Goal: Task Accomplishment & Management: Manage account settings

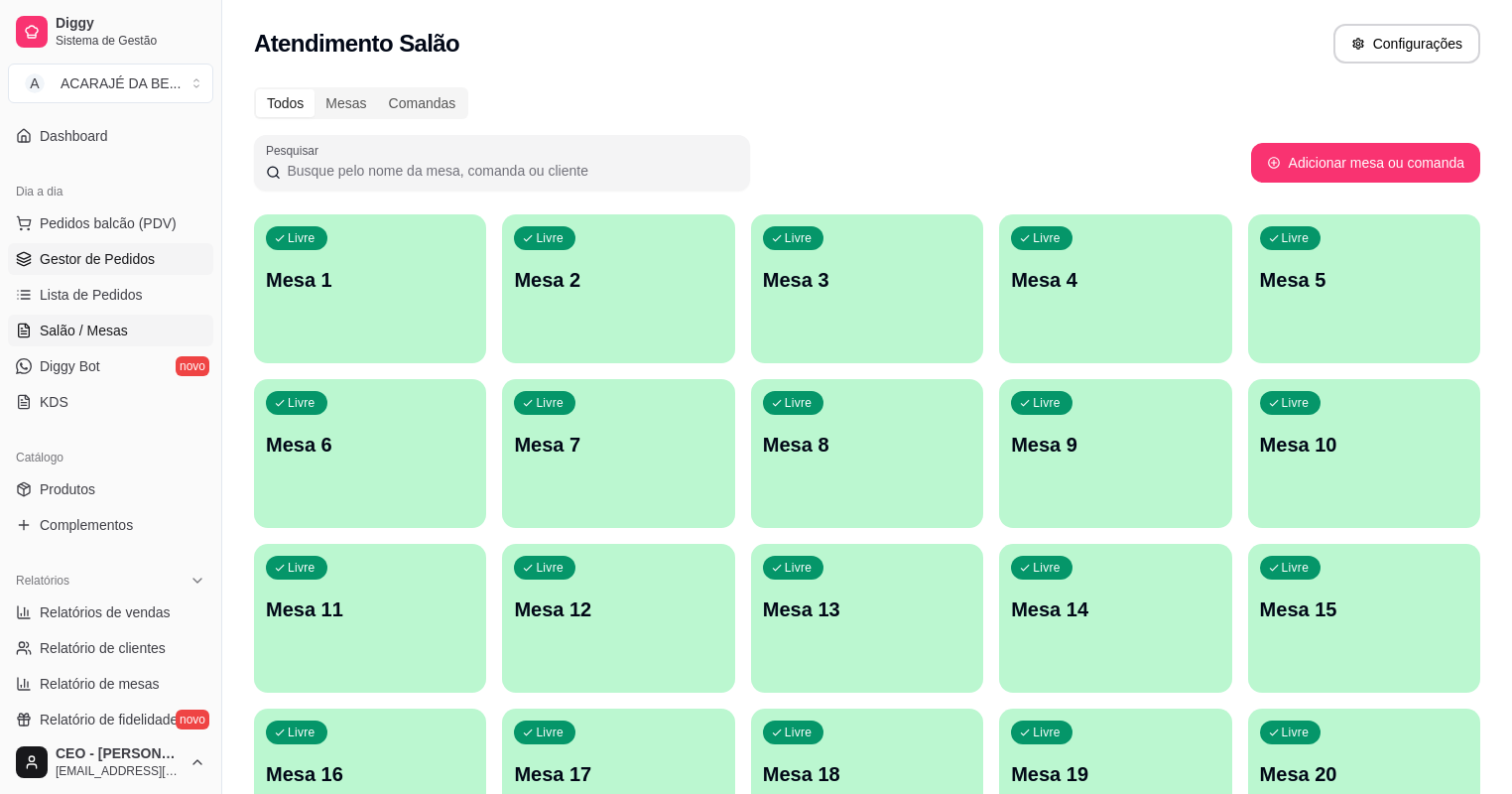
click at [143, 264] on span "Gestor de Pedidos" at bounding box center [97, 259] width 115 height 20
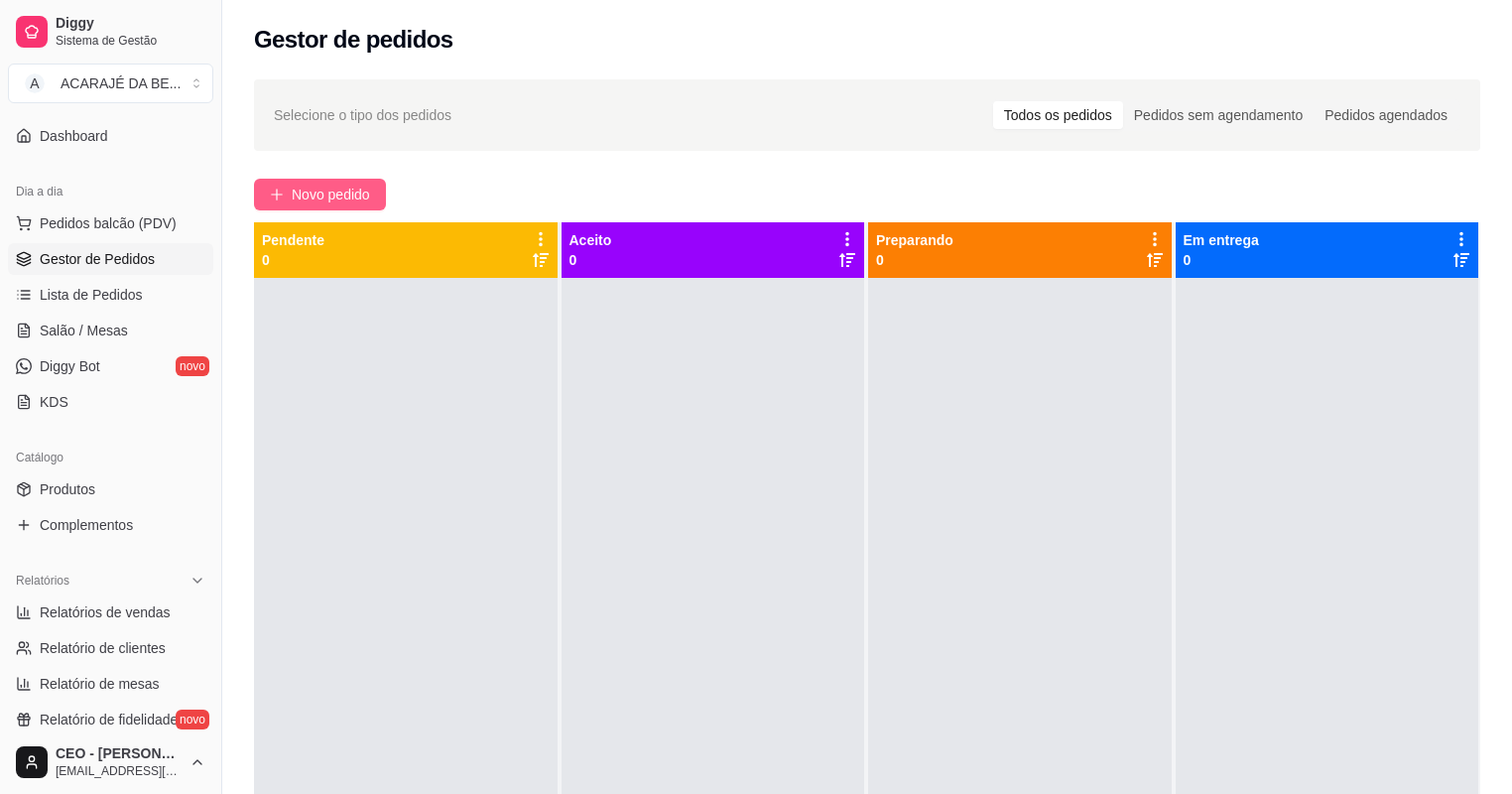
click at [325, 198] on span "Novo pedido" at bounding box center [330, 195] width 79 height 22
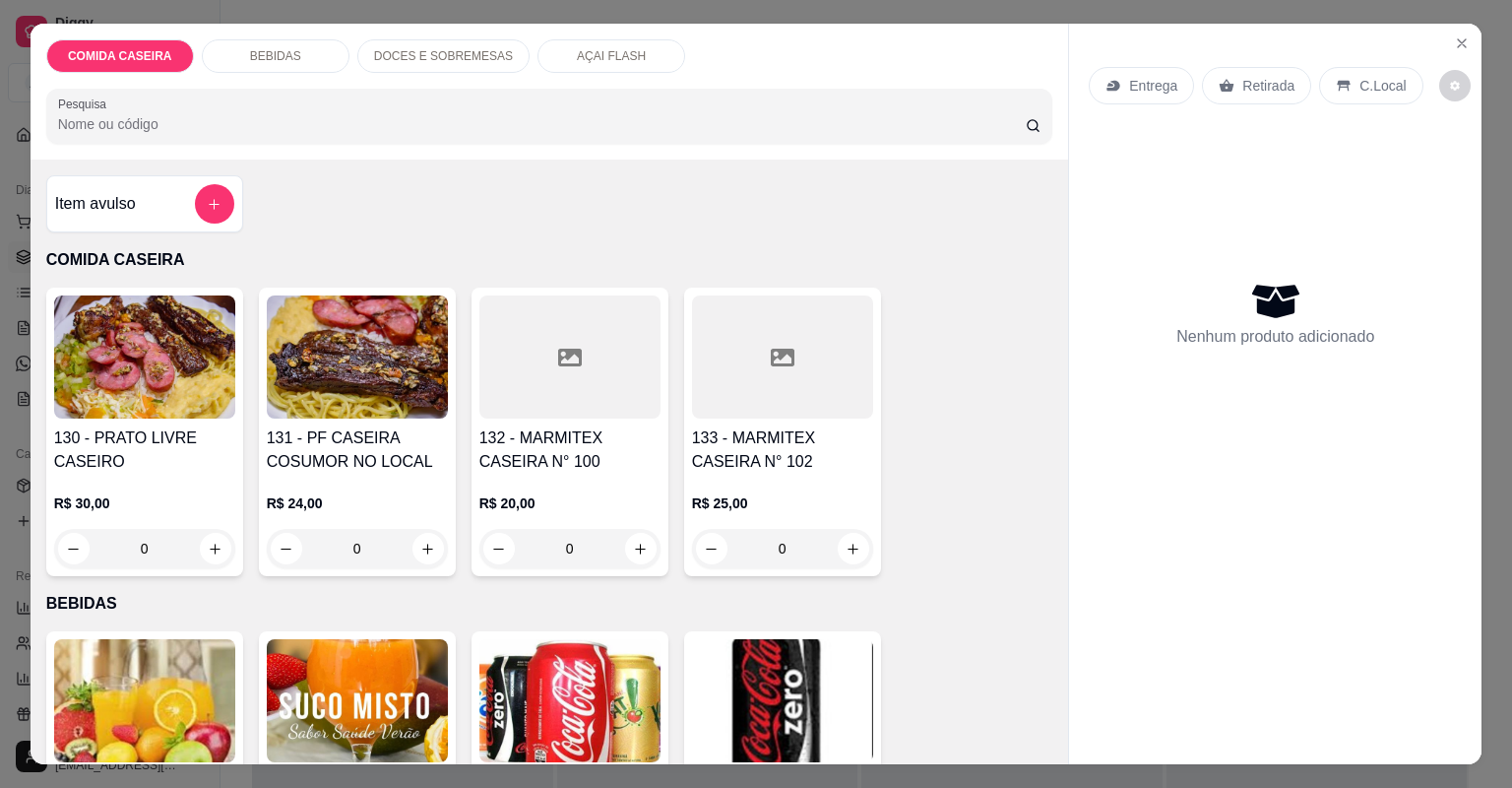
click at [561, 376] on div at bounding box center [570, 356] width 182 height 123
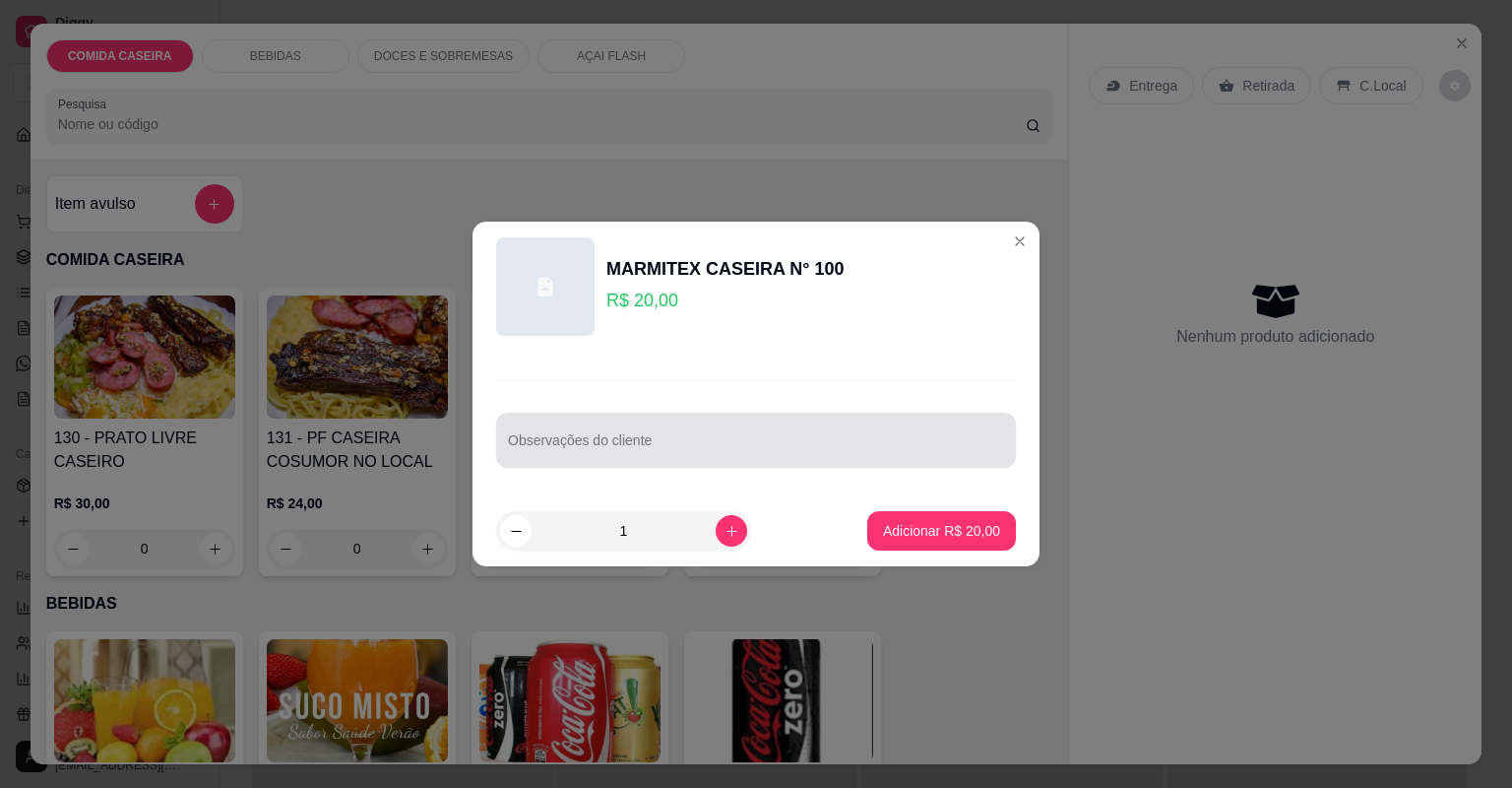
click at [596, 434] on div at bounding box center [756, 440] width 496 height 39
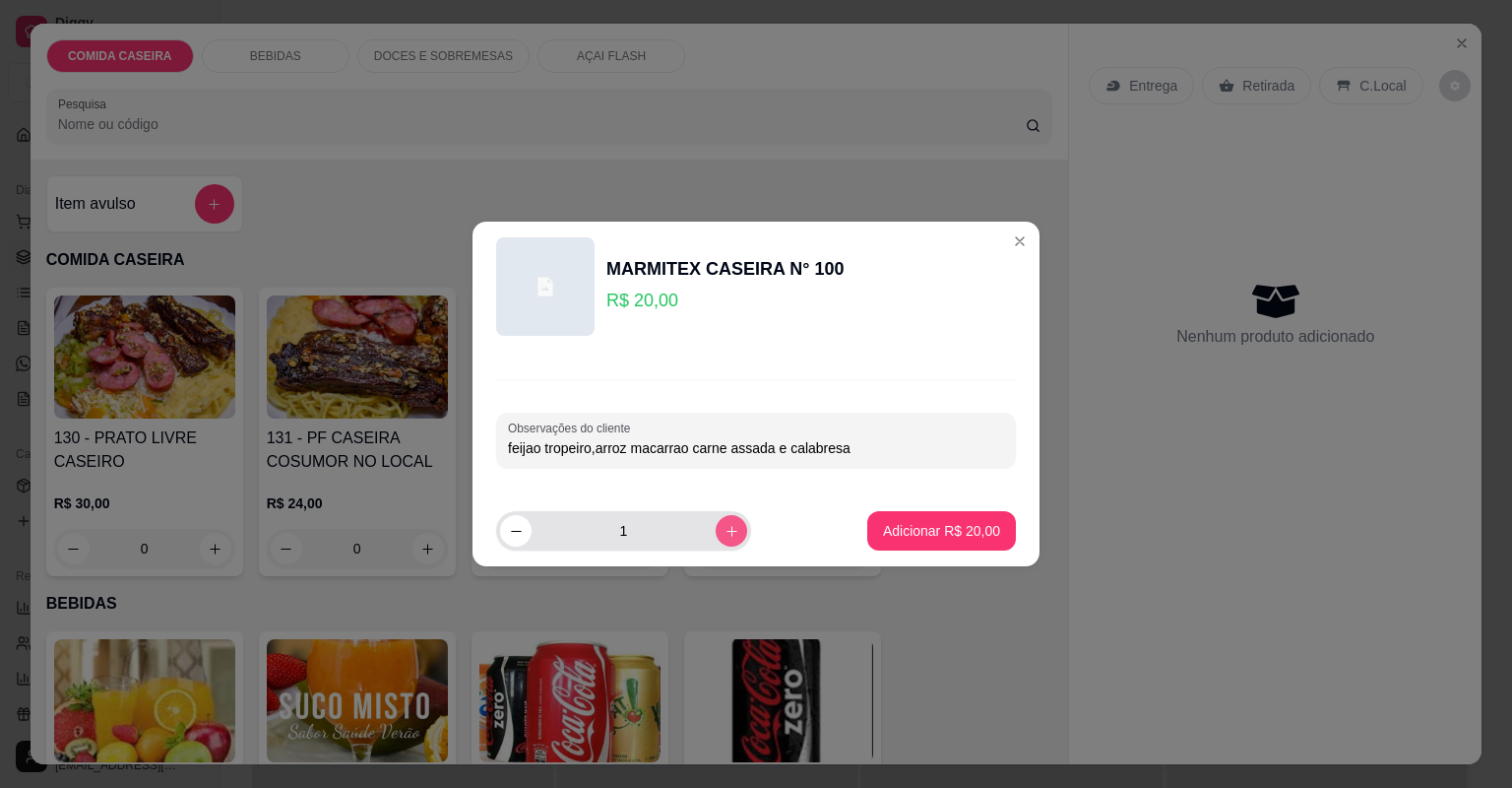
type input "feijao tropeiro,arroz macarrao carne assada e calabresa"
click at [716, 516] on button "increase-product-quantity" at bounding box center [731, 531] width 32 height 32
type input "2"
click at [931, 528] on p "Adicionar R$ 40,00" at bounding box center [942, 531] width 117 height 20
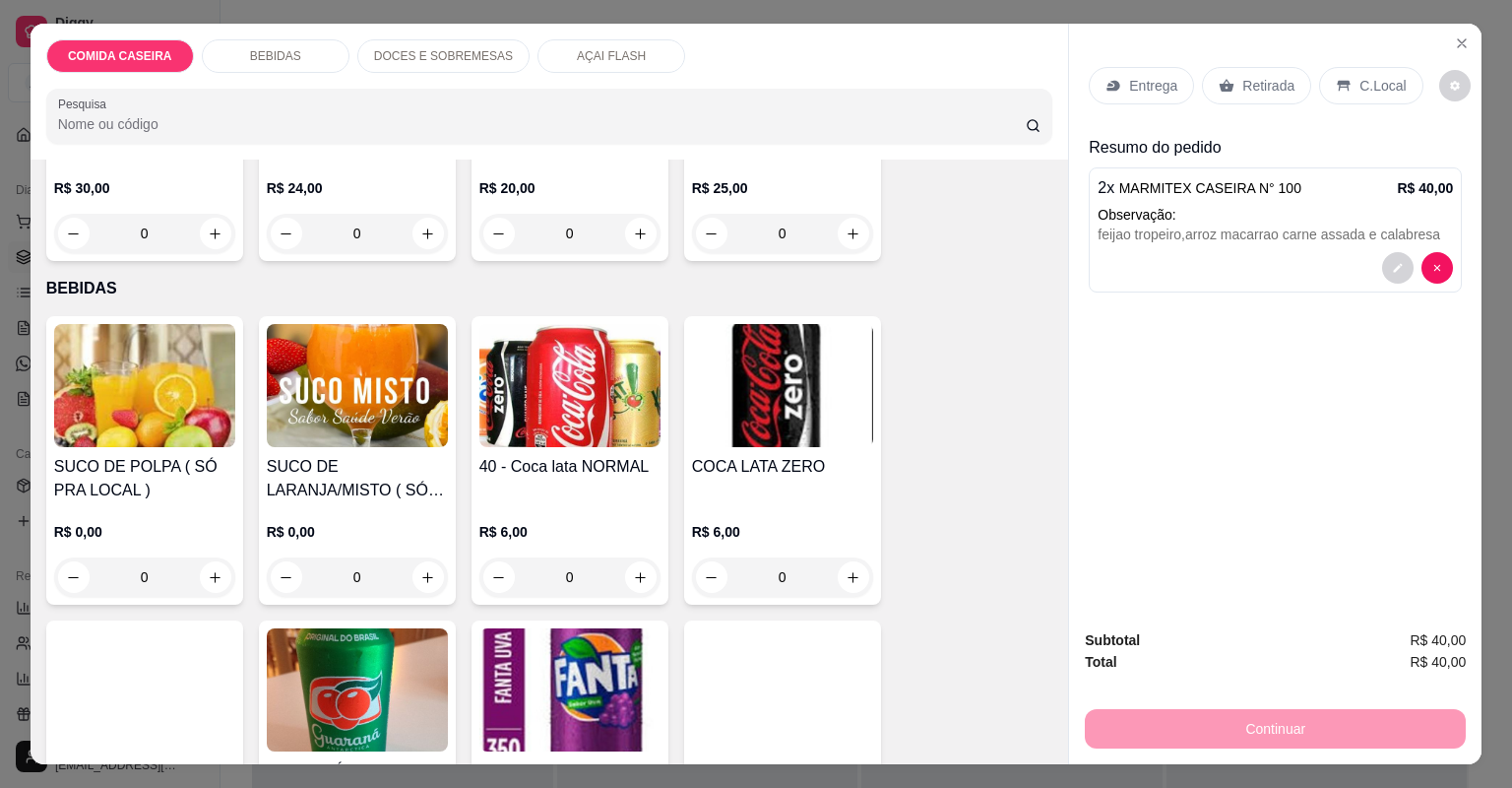
scroll to position [709, 0]
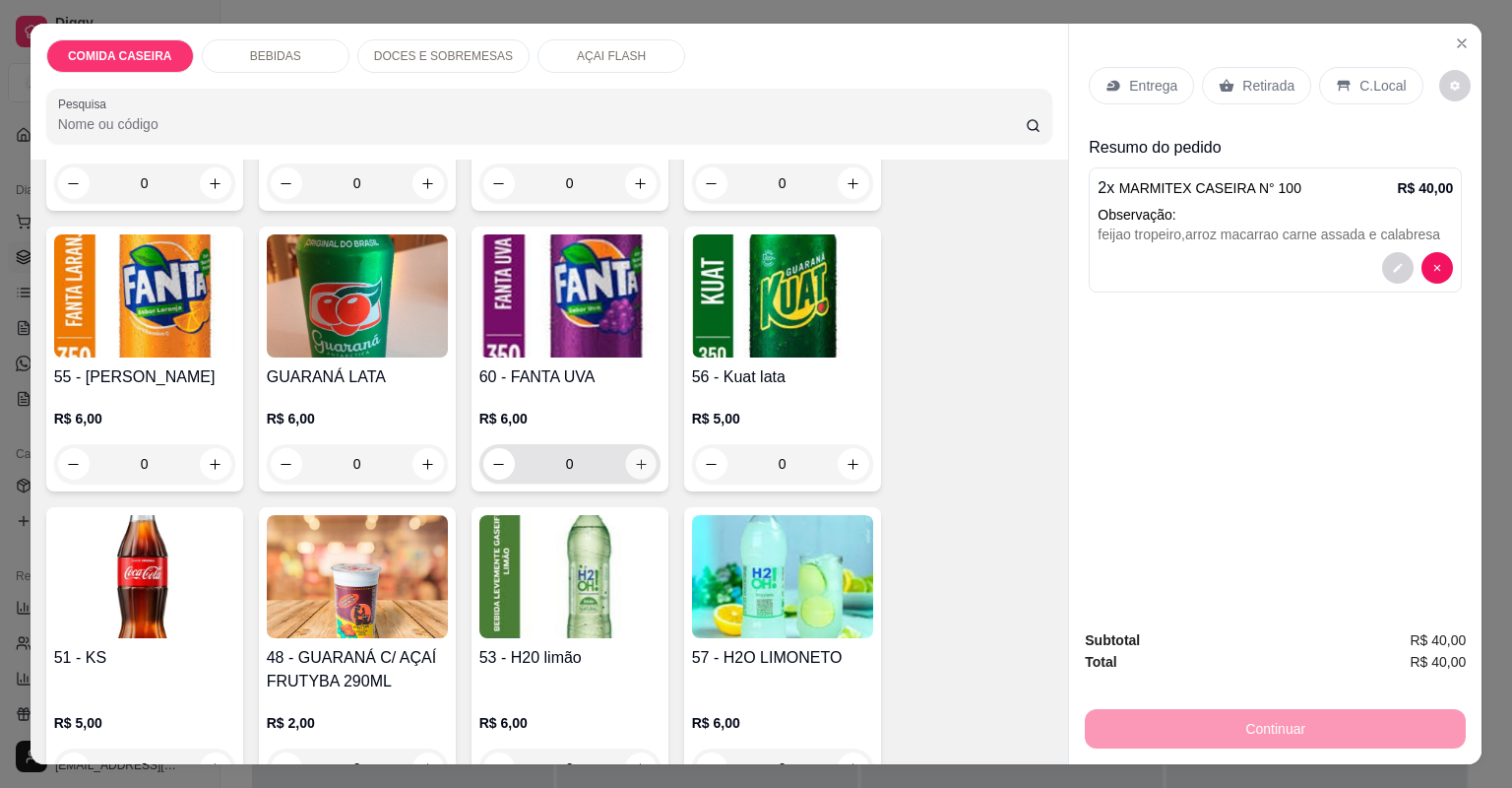
click at [634, 472] on button "increase-product-quantity" at bounding box center [640, 463] width 31 height 31
type input "1"
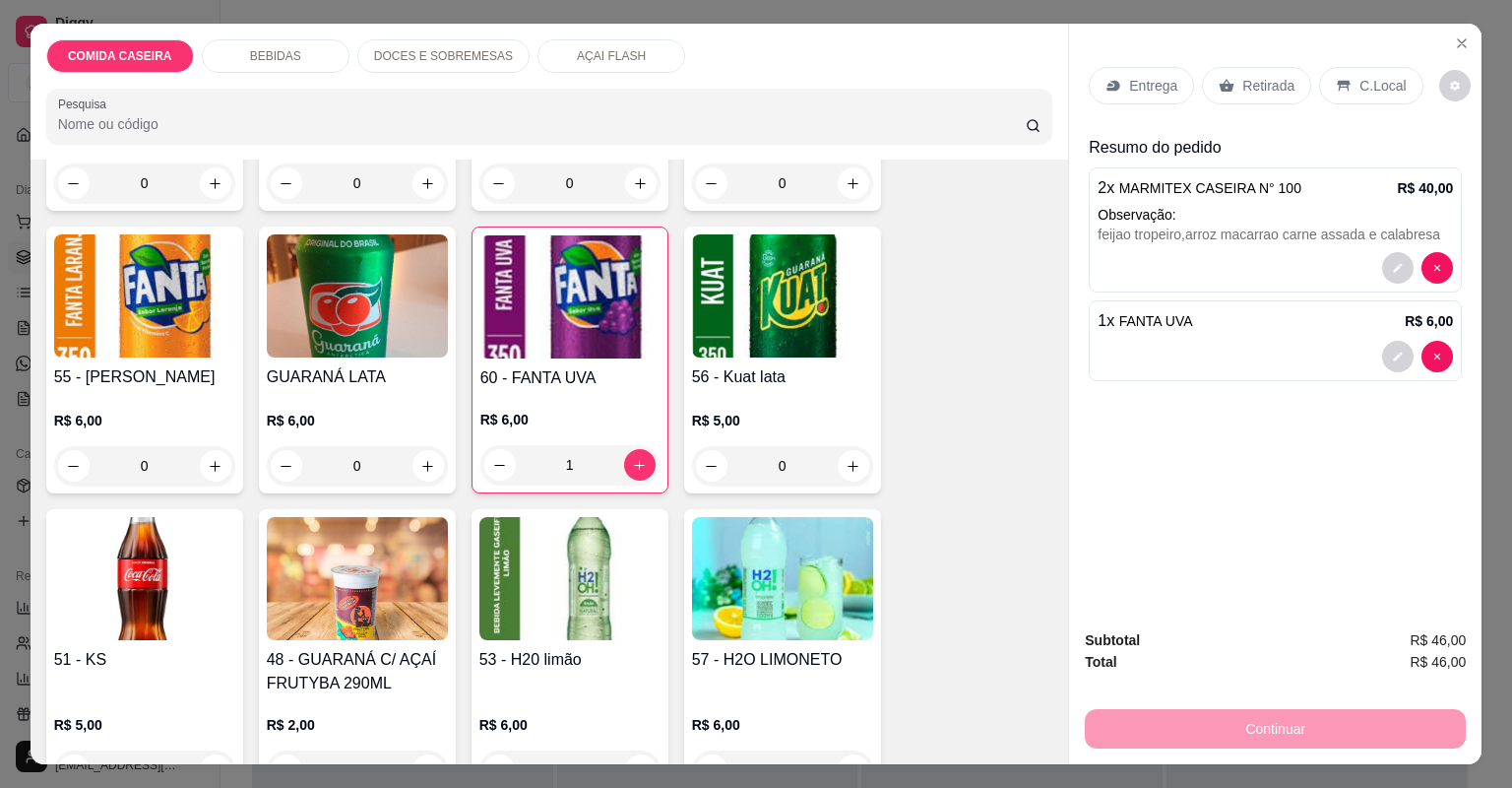
click at [1165, 91] on p "Entrega" at bounding box center [1153, 86] width 48 height 20
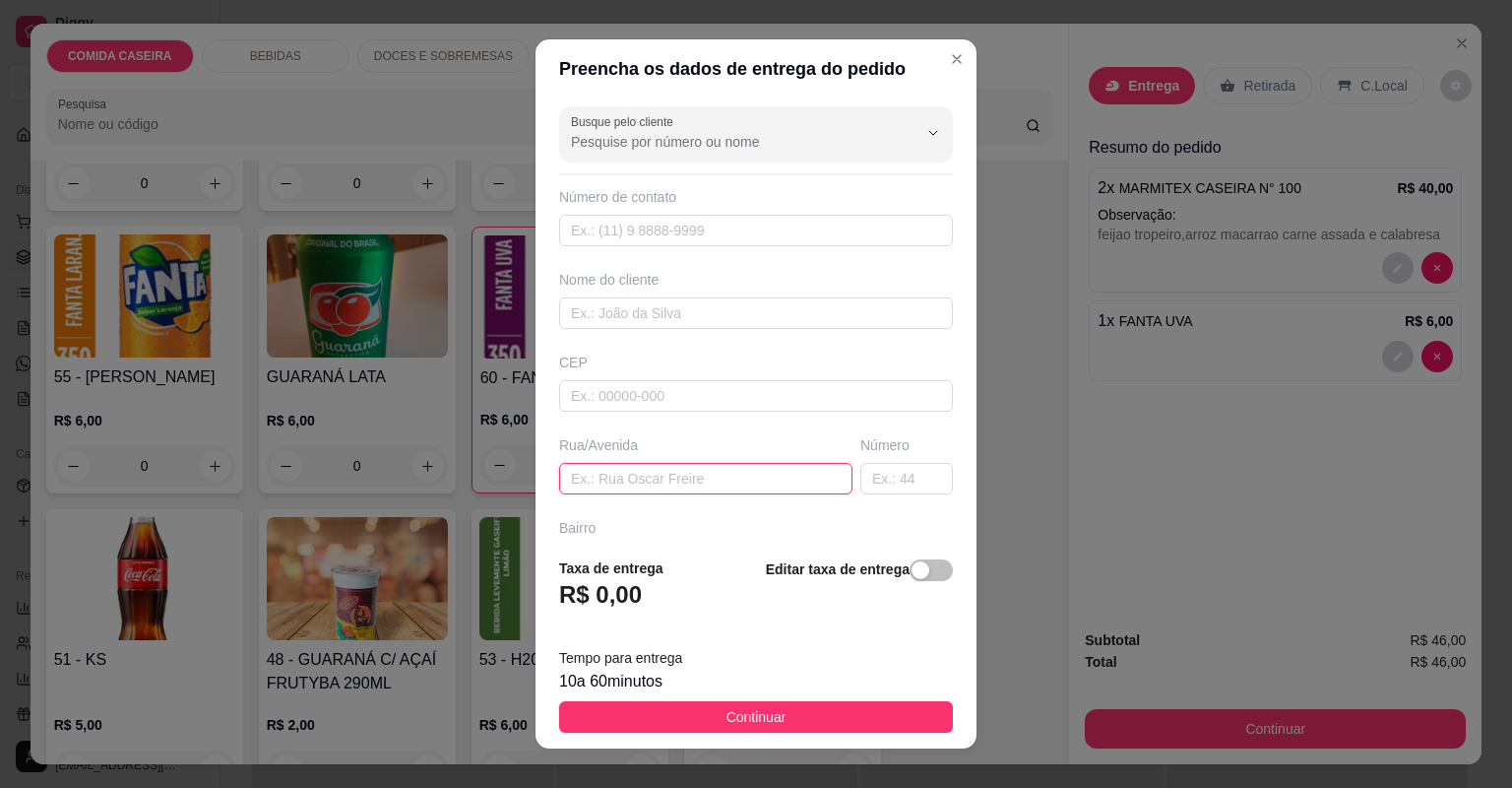
click at [792, 477] on input "text" at bounding box center [706, 479] width 293 height 32
paste input "Endereço para entrega: [GEOGRAPHIC_DATA][PERSON_NAME] ou rua 7 bairro dois de j…"
type input "Endereço para entrega: [GEOGRAPHIC_DATA][PERSON_NAME] ou rua 7 bairro dois de j…"
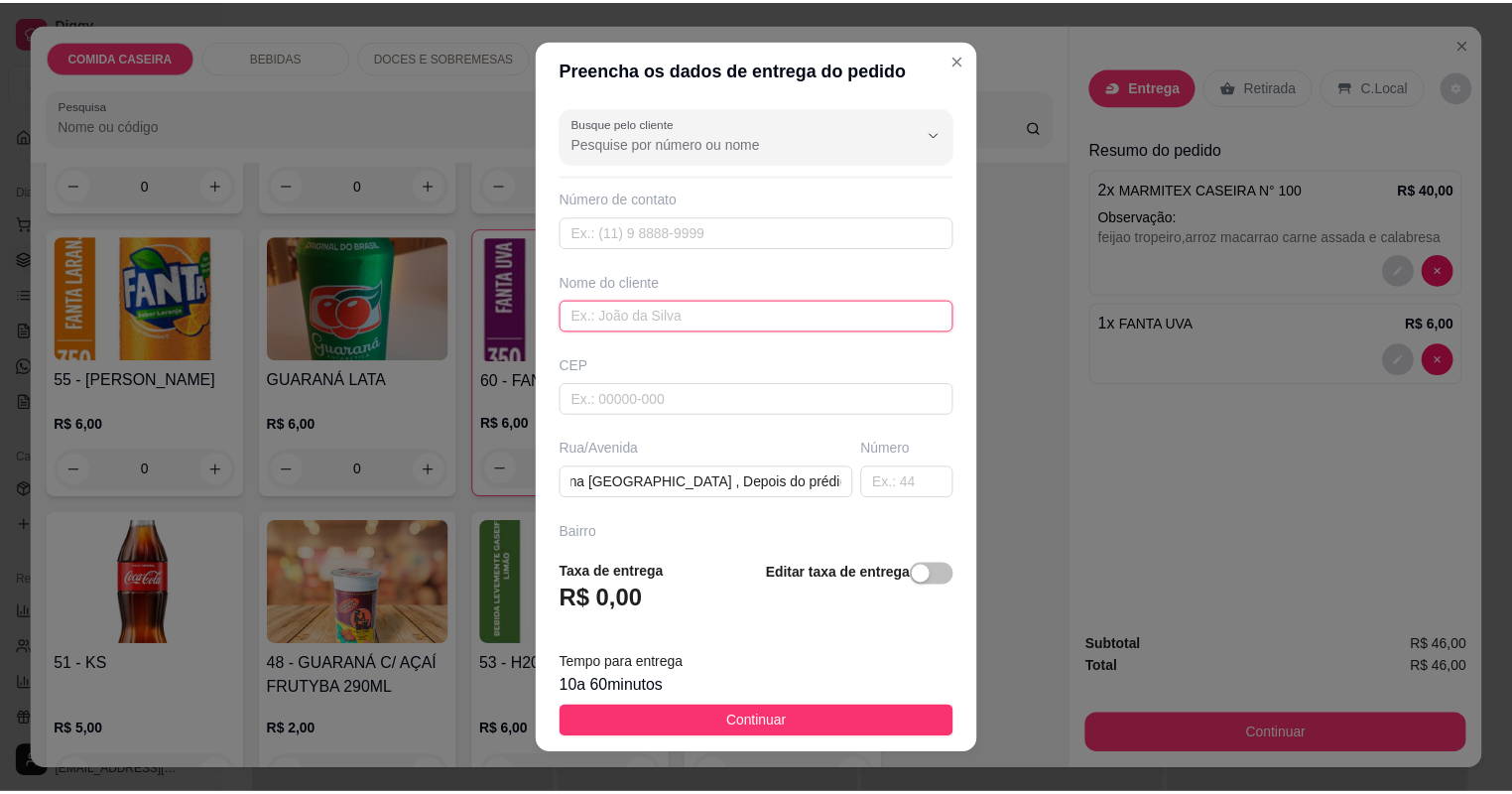
scroll to position [0, 0]
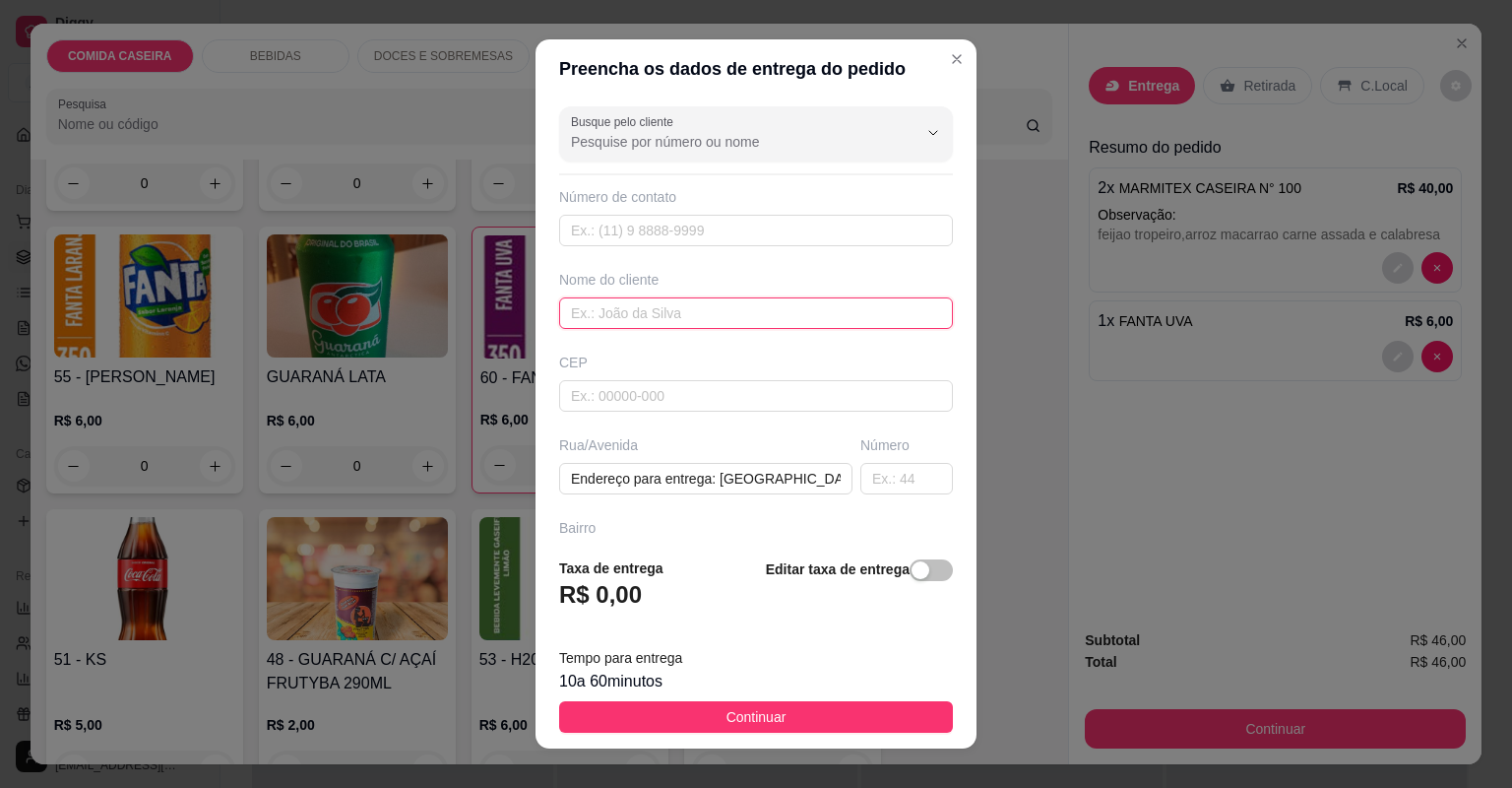
click at [760, 310] on input "text" at bounding box center [756, 313] width 394 height 32
type input "h"
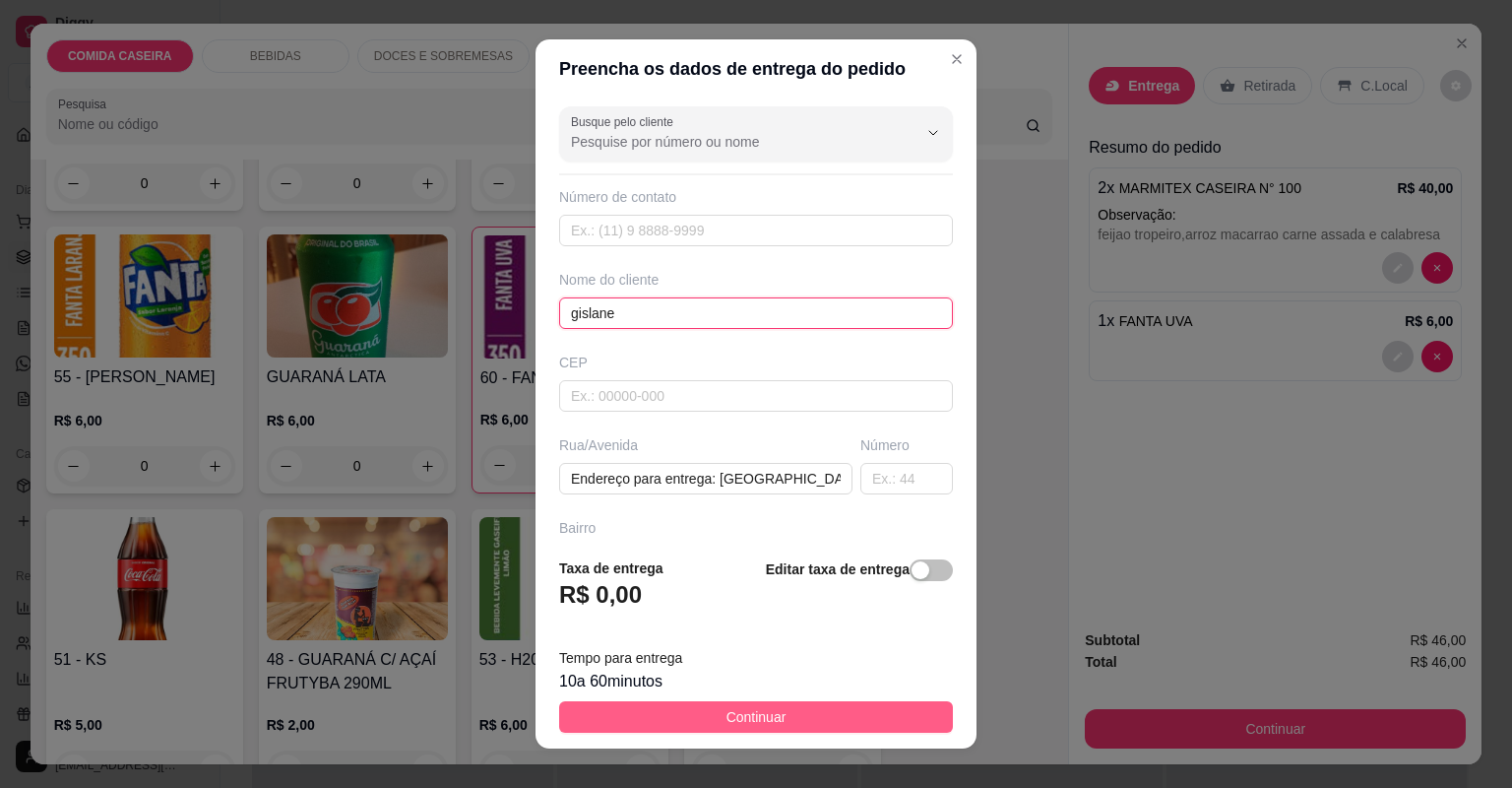
type input "gislane"
click at [772, 719] on span "Continuar" at bounding box center [756, 717] width 60 height 22
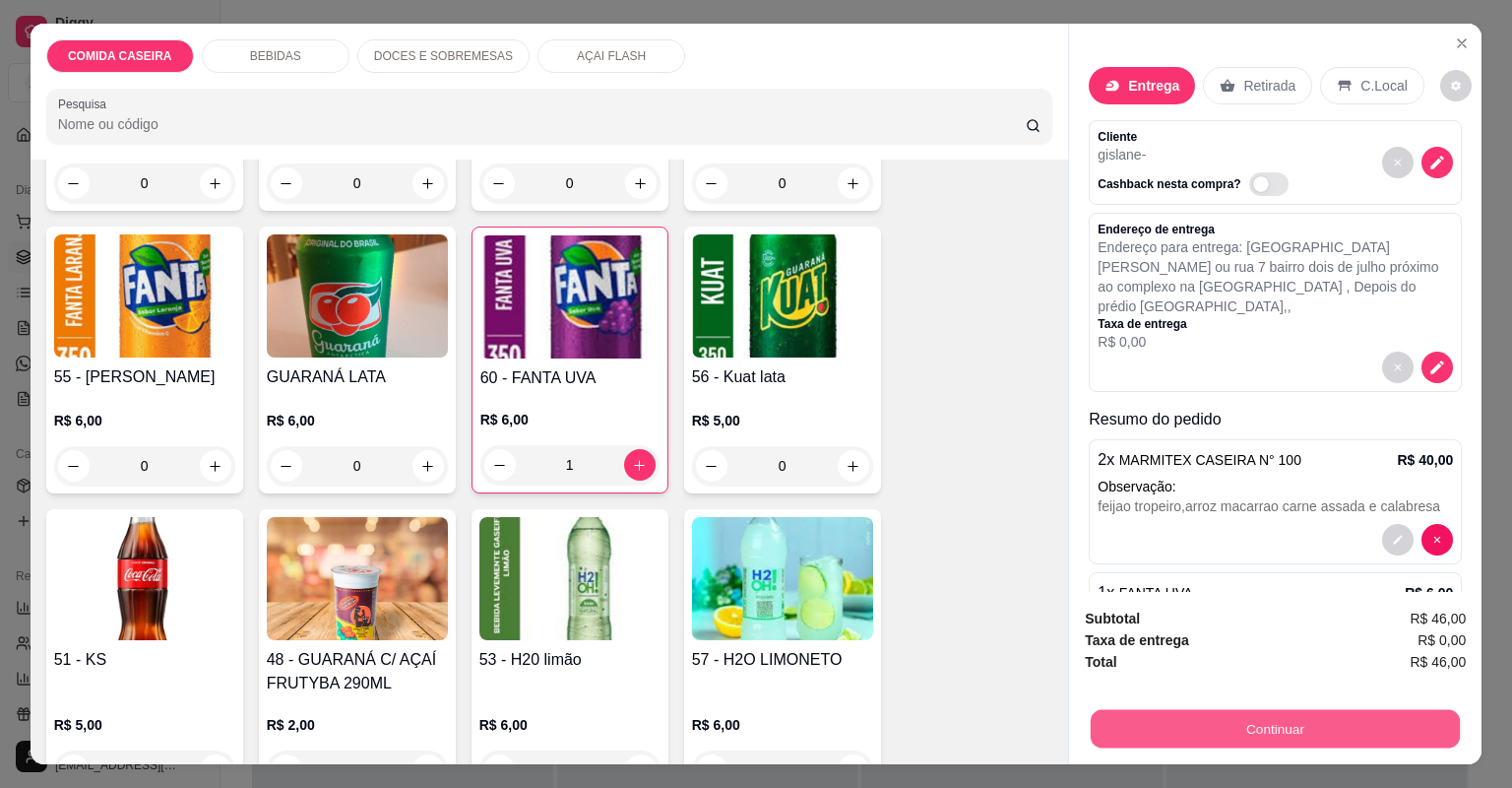
click at [1127, 732] on button "Continuar" at bounding box center [1275, 729] width 369 height 39
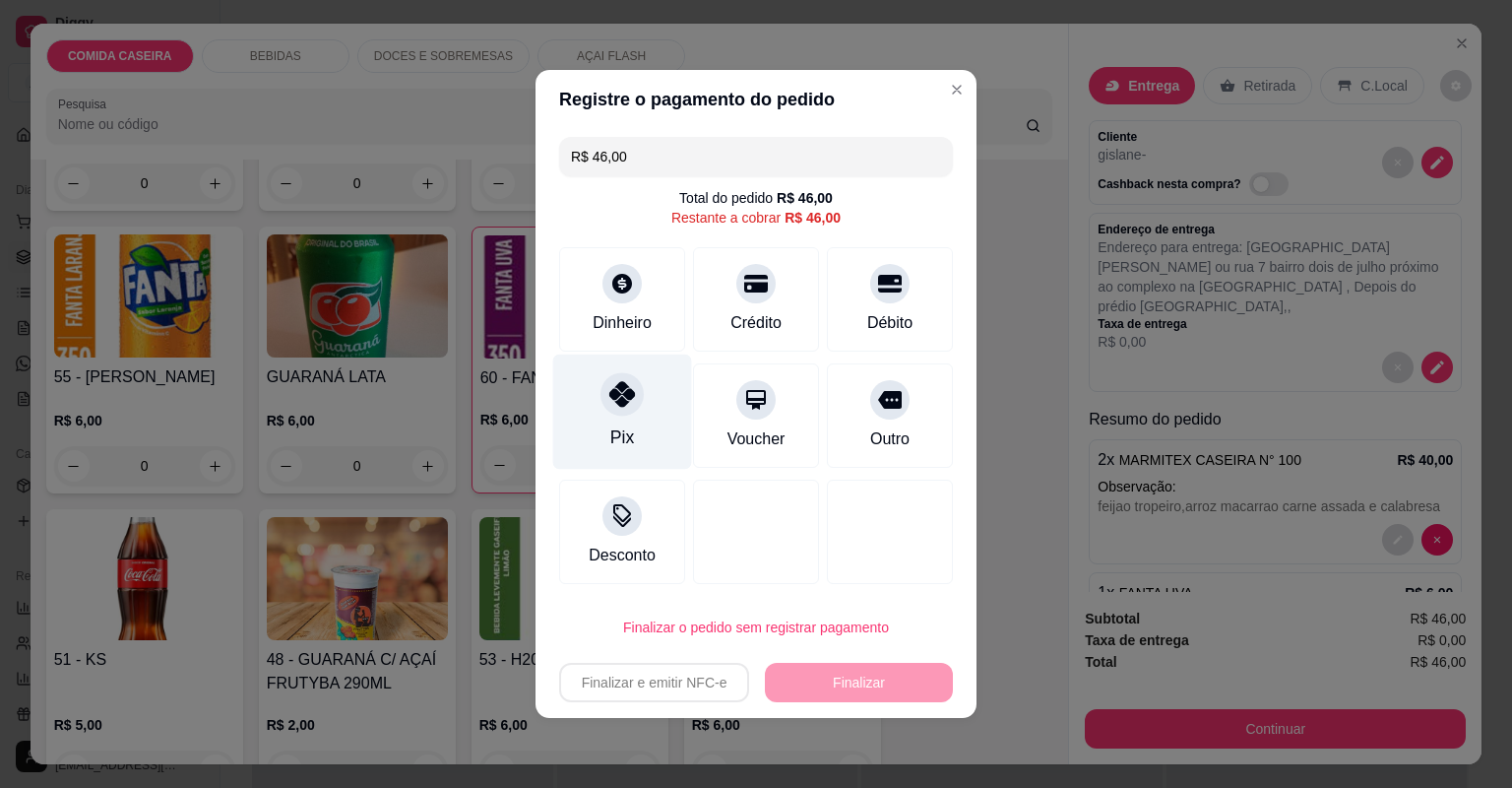
click at [625, 399] on icon at bounding box center [623, 394] width 26 height 26
type input "R$ 0,00"
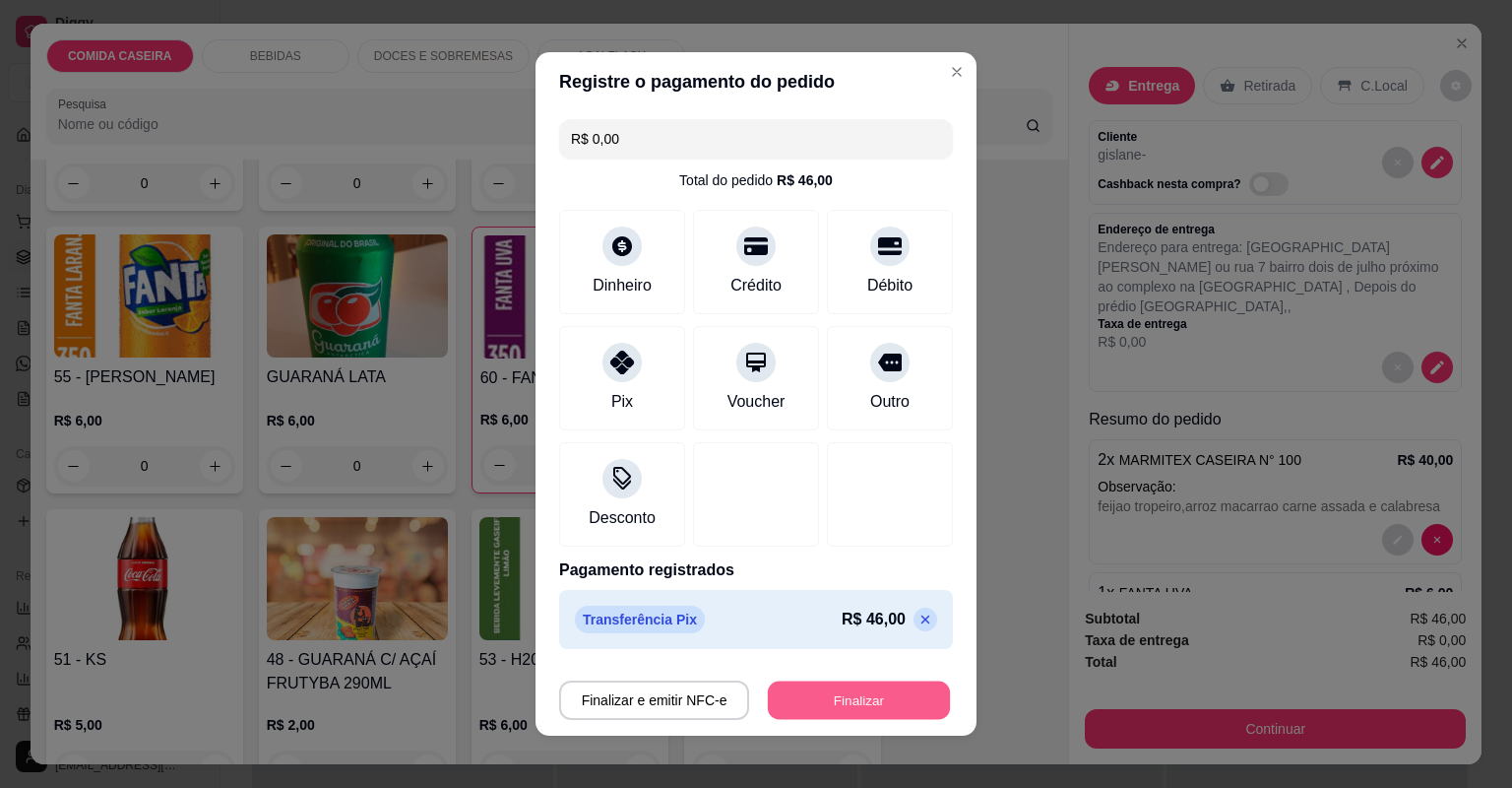
click at [891, 706] on button "Finalizar" at bounding box center [859, 700] width 183 height 39
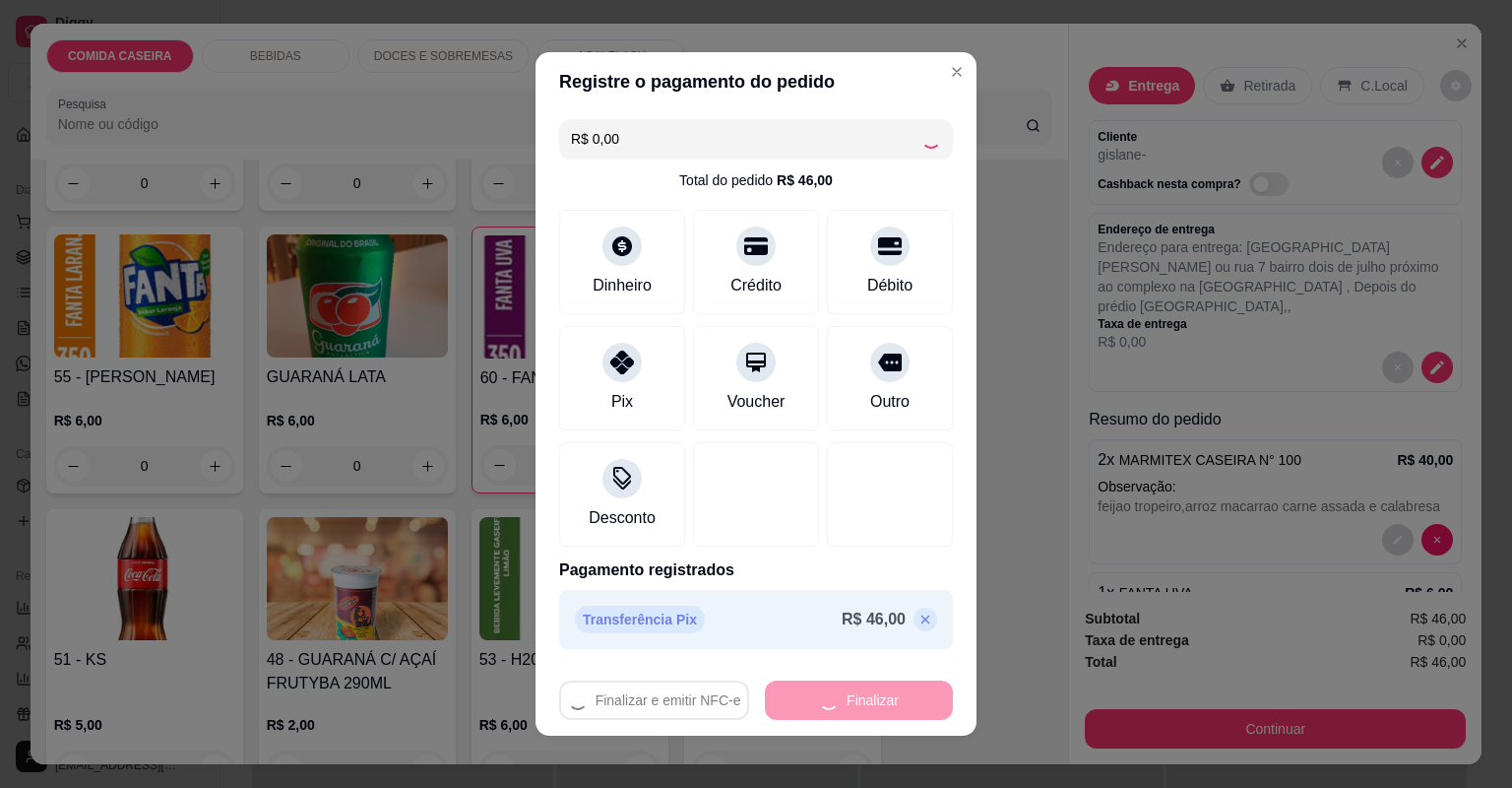
type input "0"
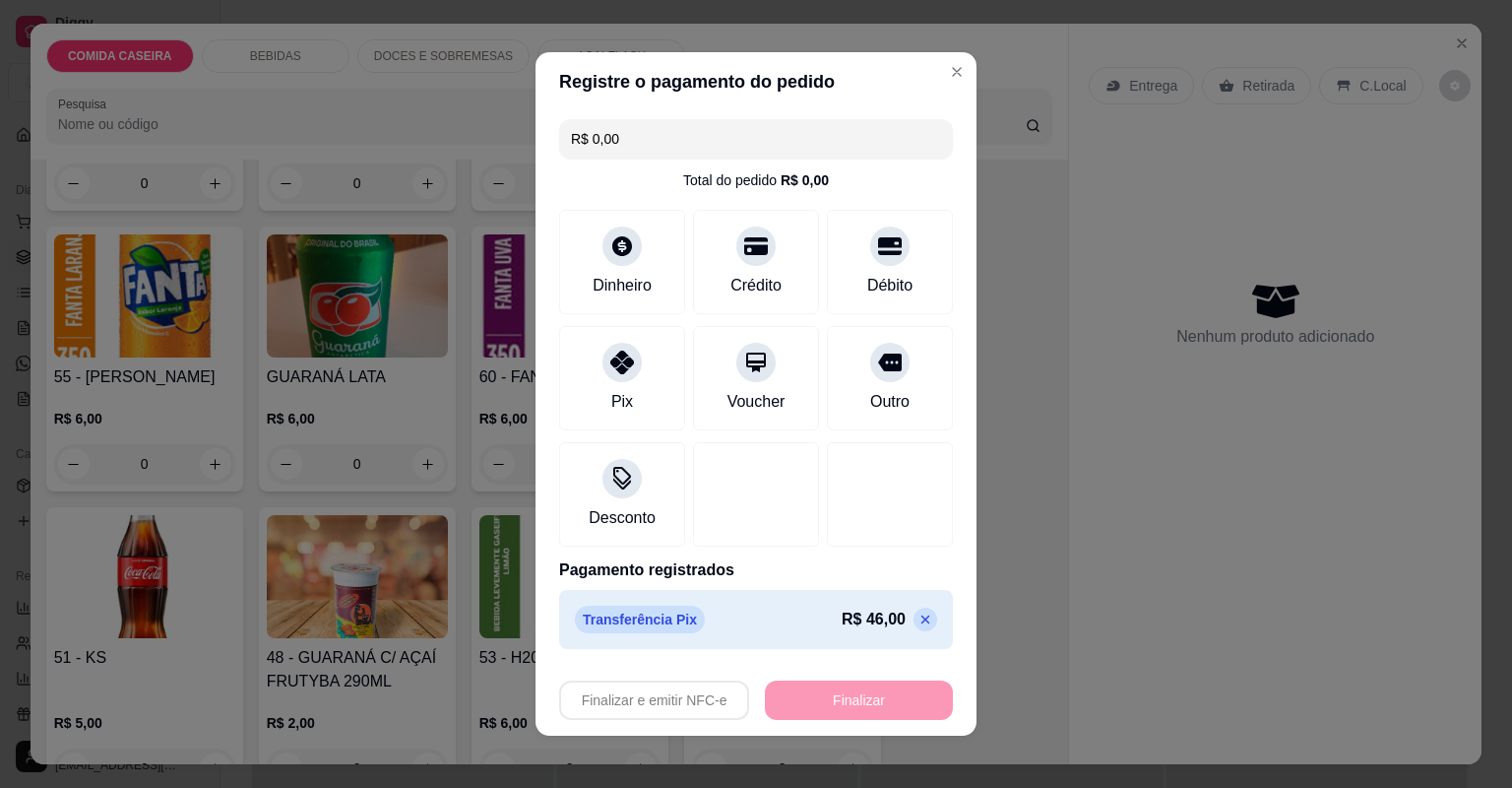
type input "-R$ 46,00"
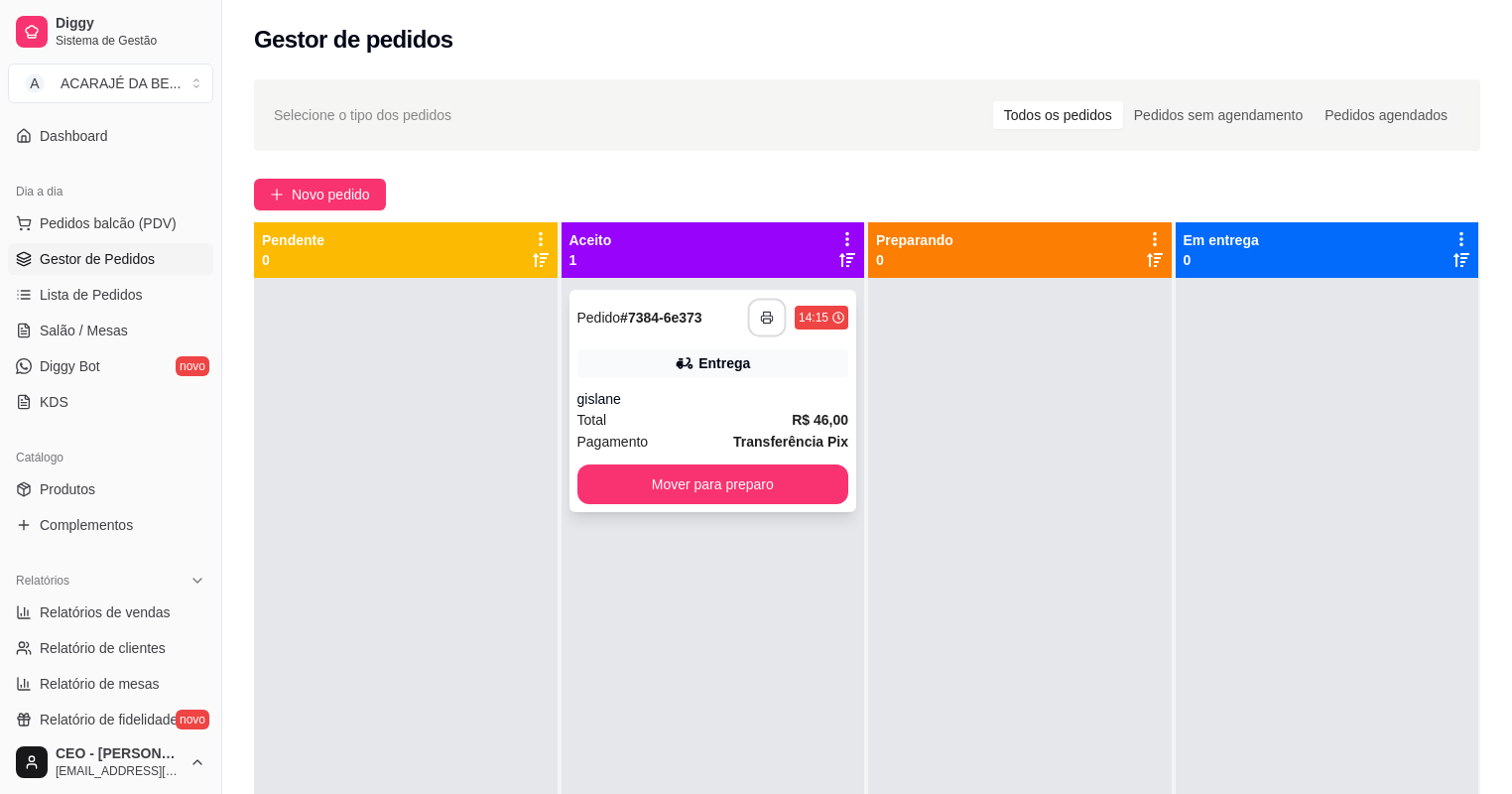
click at [764, 321] on icon "button" at bounding box center [767, 317] width 14 height 14
click at [760, 488] on button "Mover para preparo" at bounding box center [713, 485] width 263 height 39
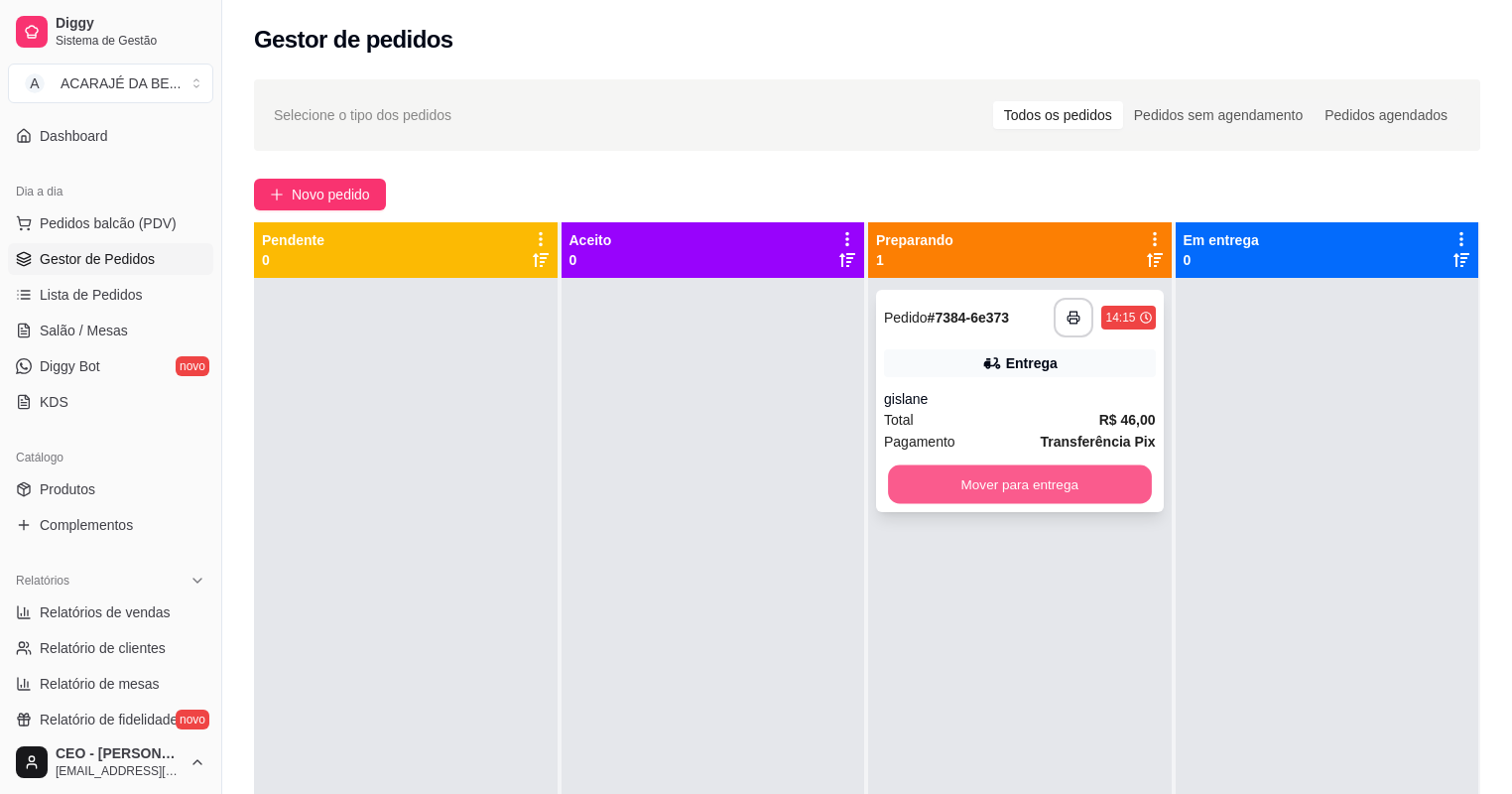
click at [975, 496] on button "Mover para entrega" at bounding box center [1020, 485] width 263 height 39
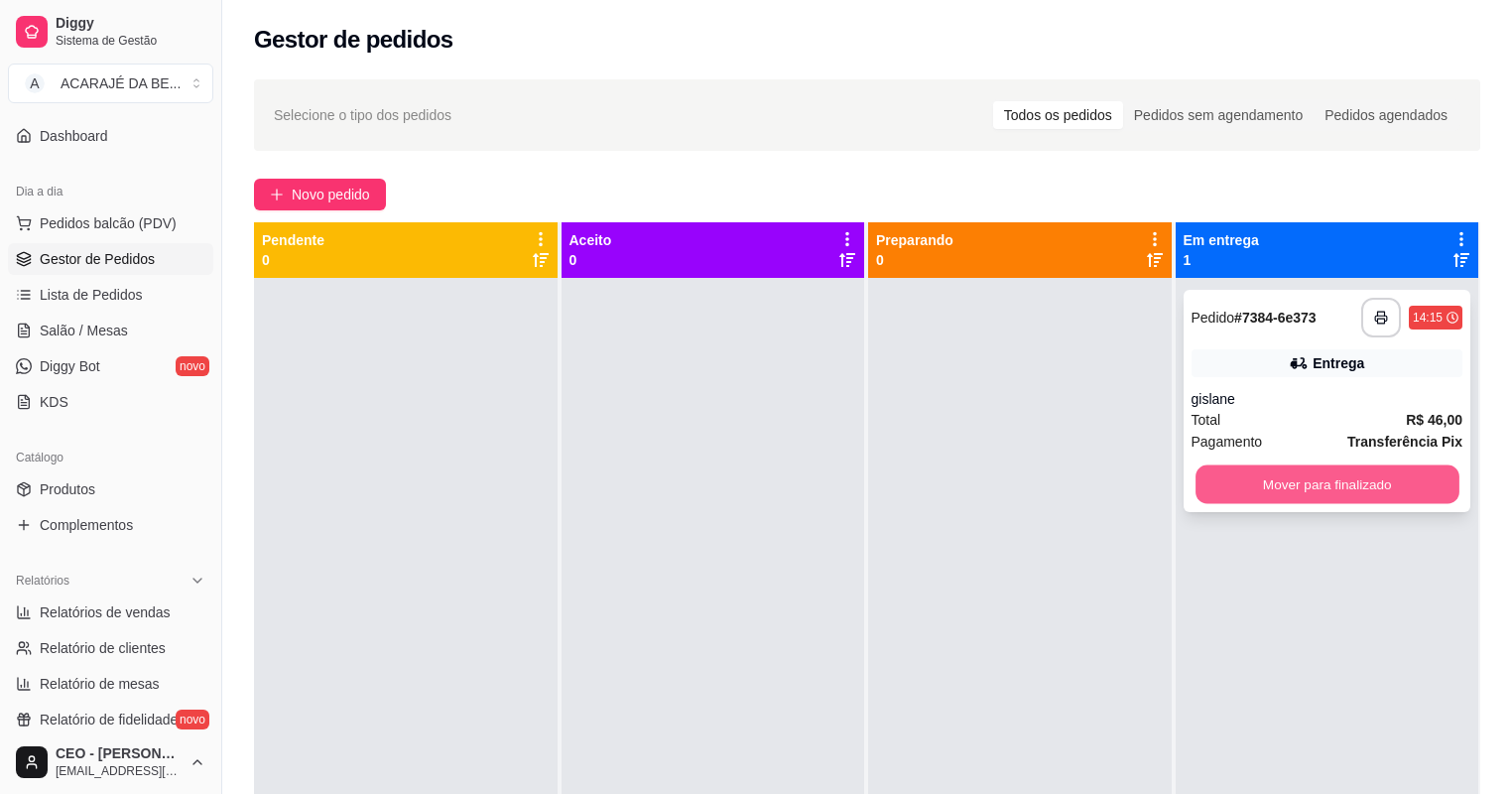
click at [1266, 488] on button "Mover para finalizado" at bounding box center [1327, 485] width 263 height 39
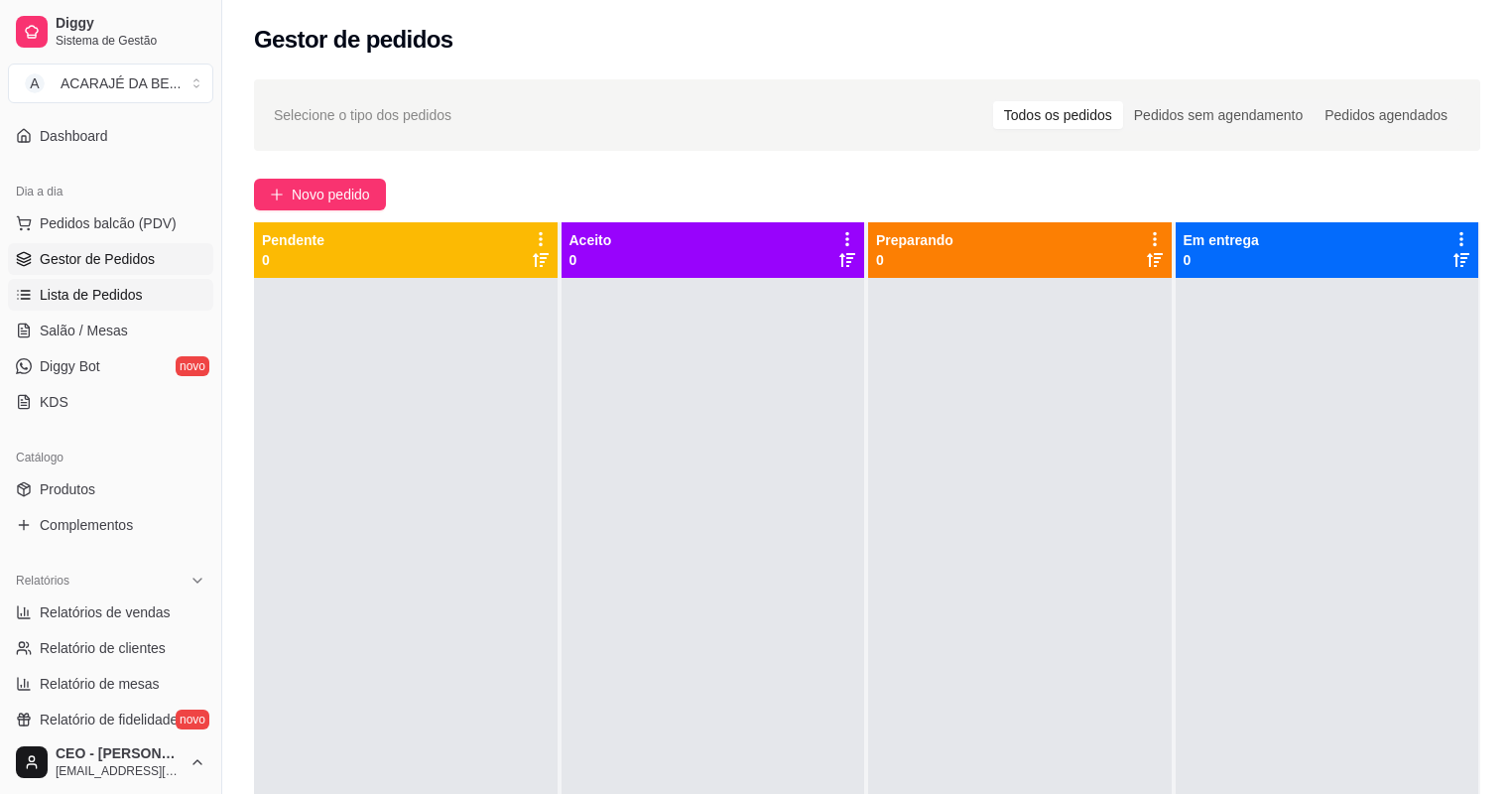
click at [127, 291] on span "Lista de Pedidos" at bounding box center [92, 295] width 103 height 20
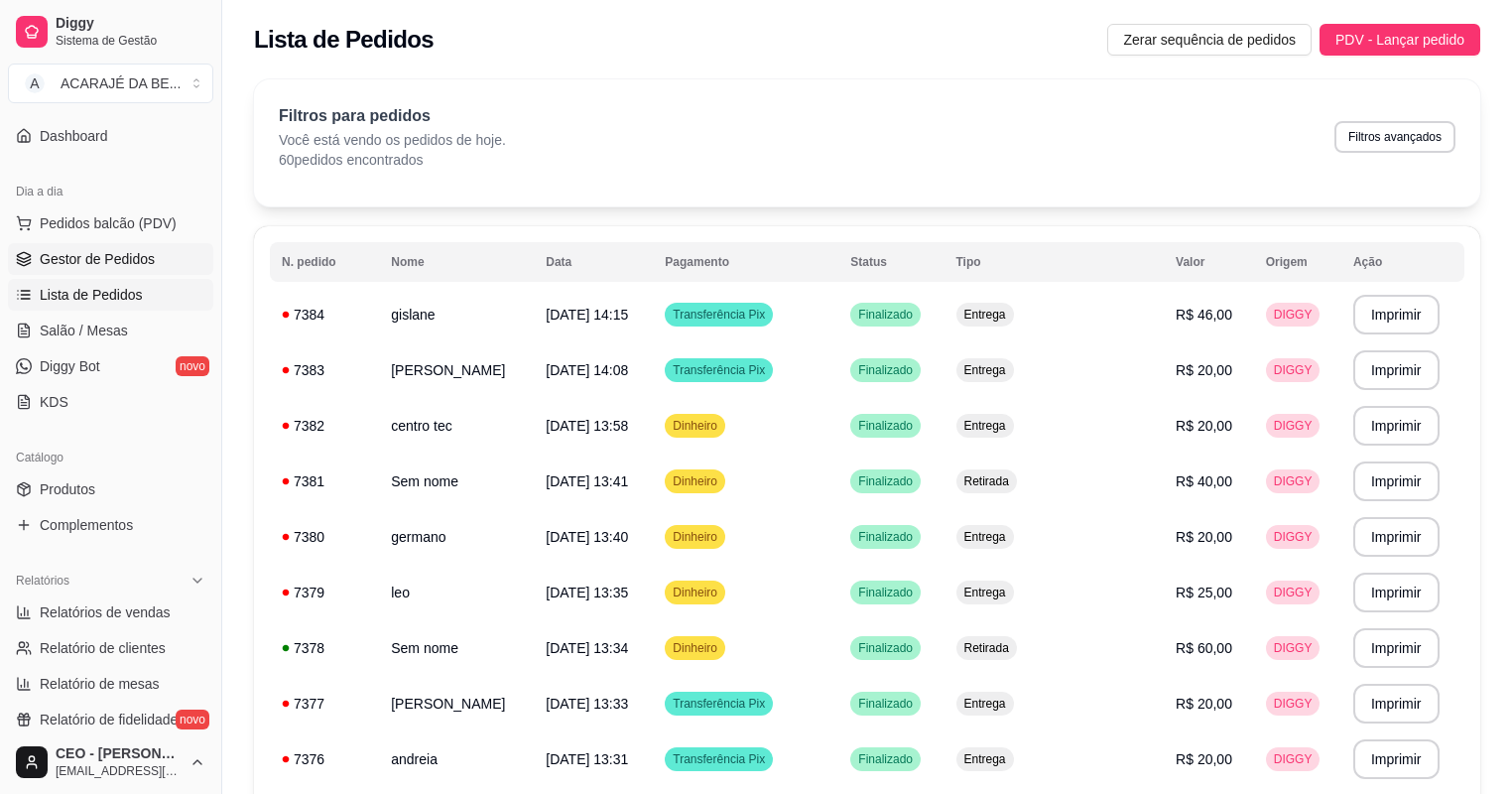
click at [90, 250] on span "Gestor de Pedidos" at bounding box center [97, 259] width 115 height 20
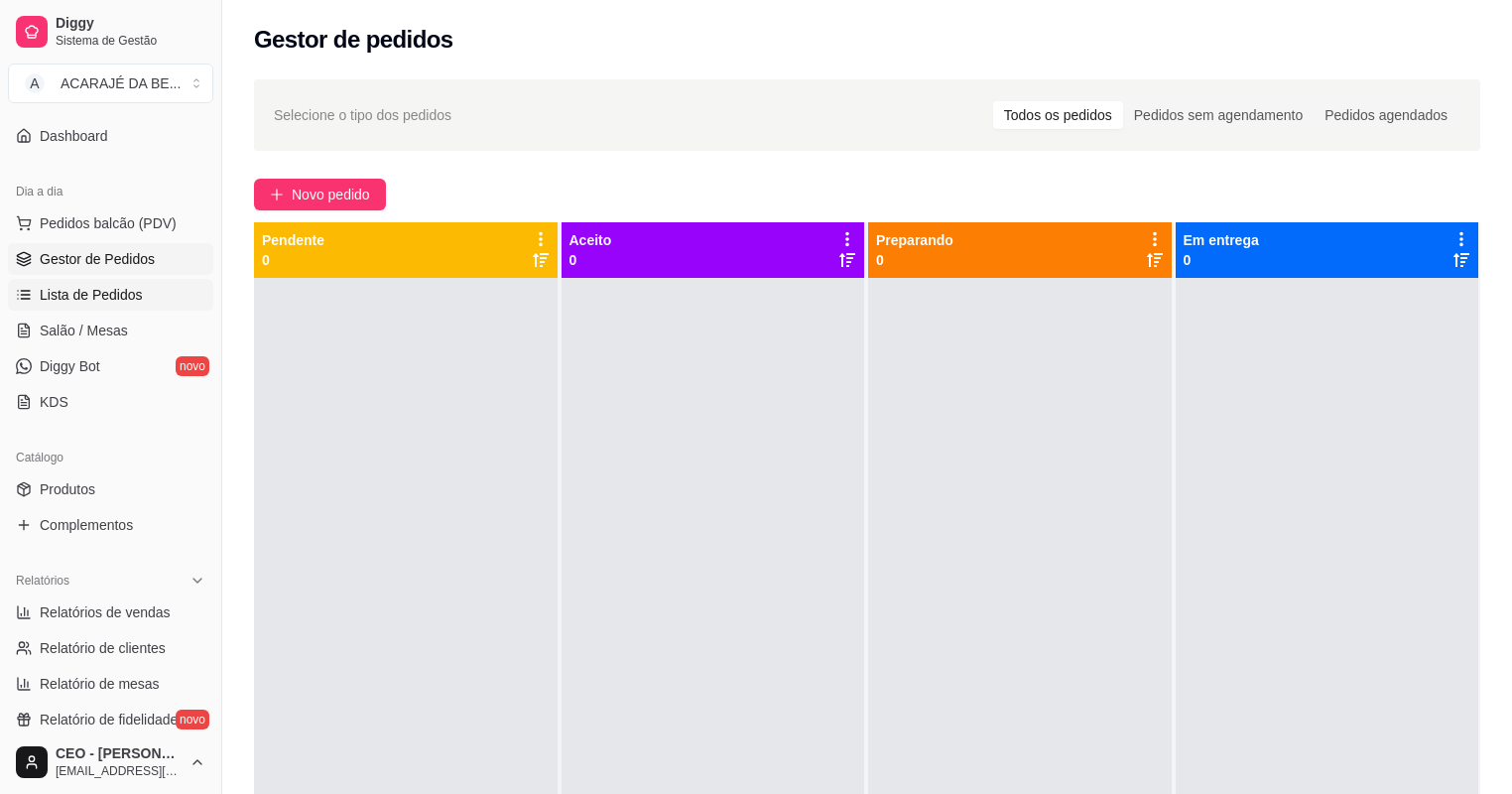
click at [115, 301] on span "Lista de Pedidos" at bounding box center [92, 295] width 103 height 20
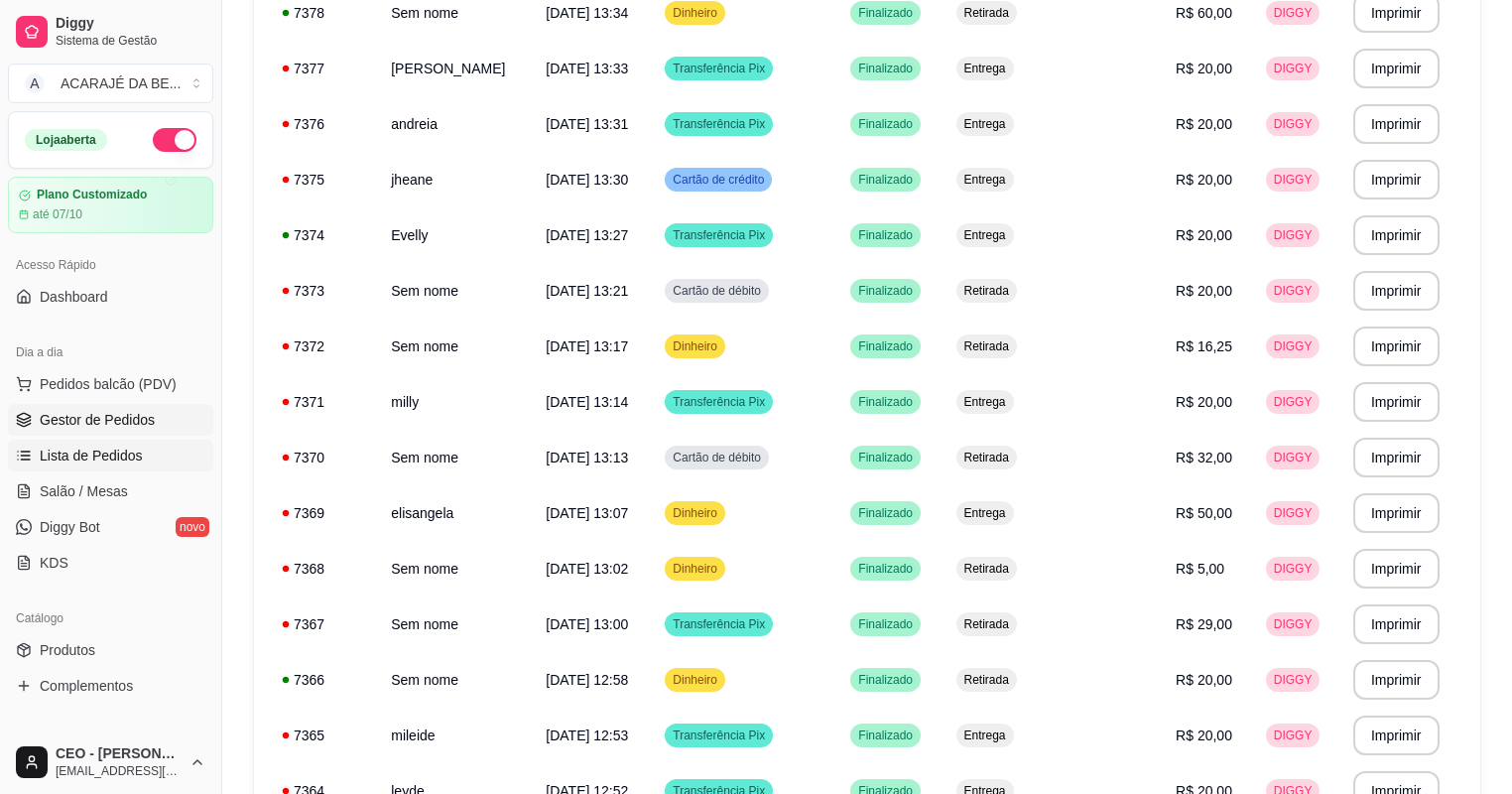
click at [102, 414] on span "Gestor de Pedidos" at bounding box center [97, 420] width 115 height 20
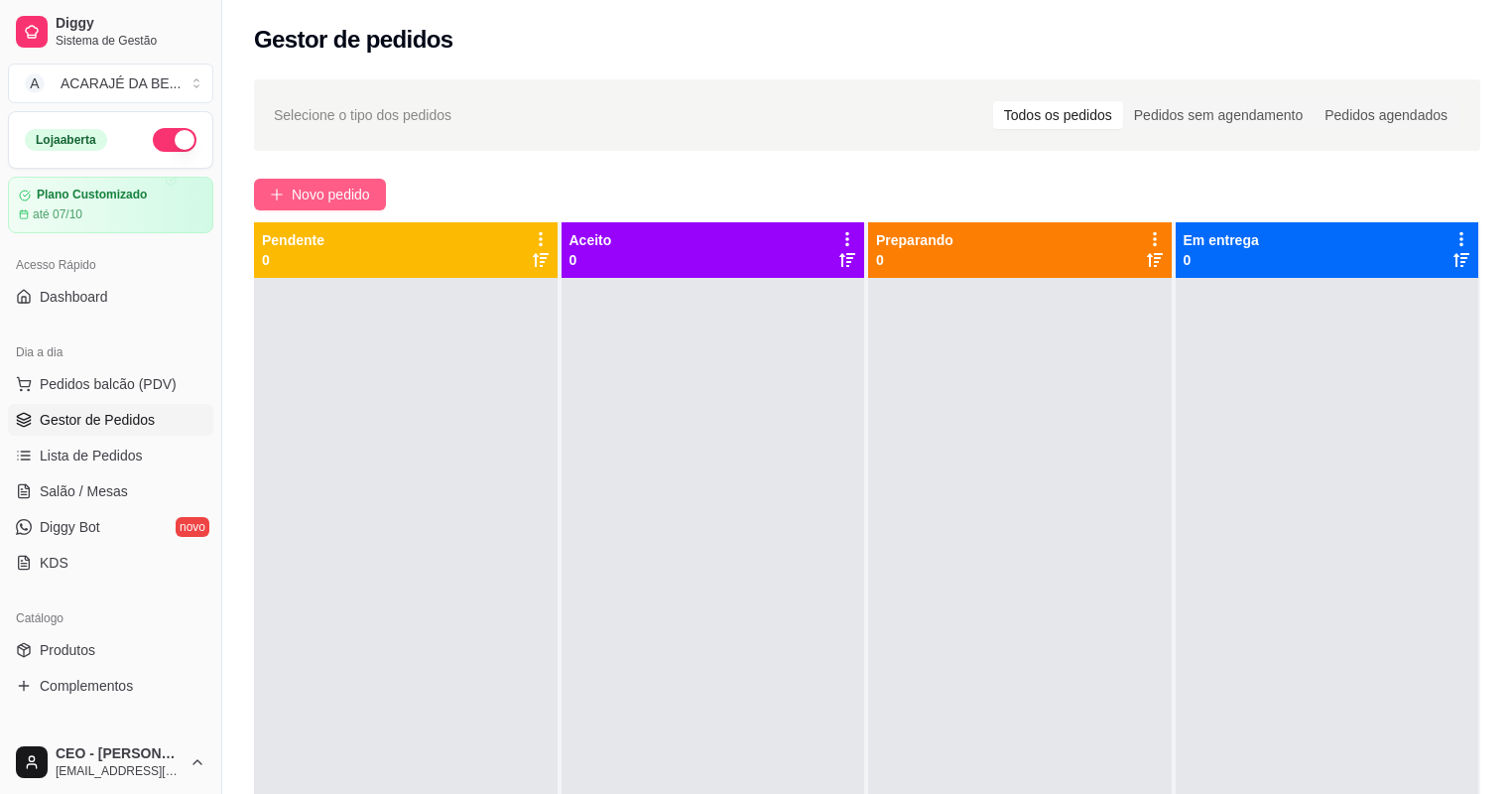
click at [340, 183] on button "Novo pedido" at bounding box center [319, 195] width 132 height 32
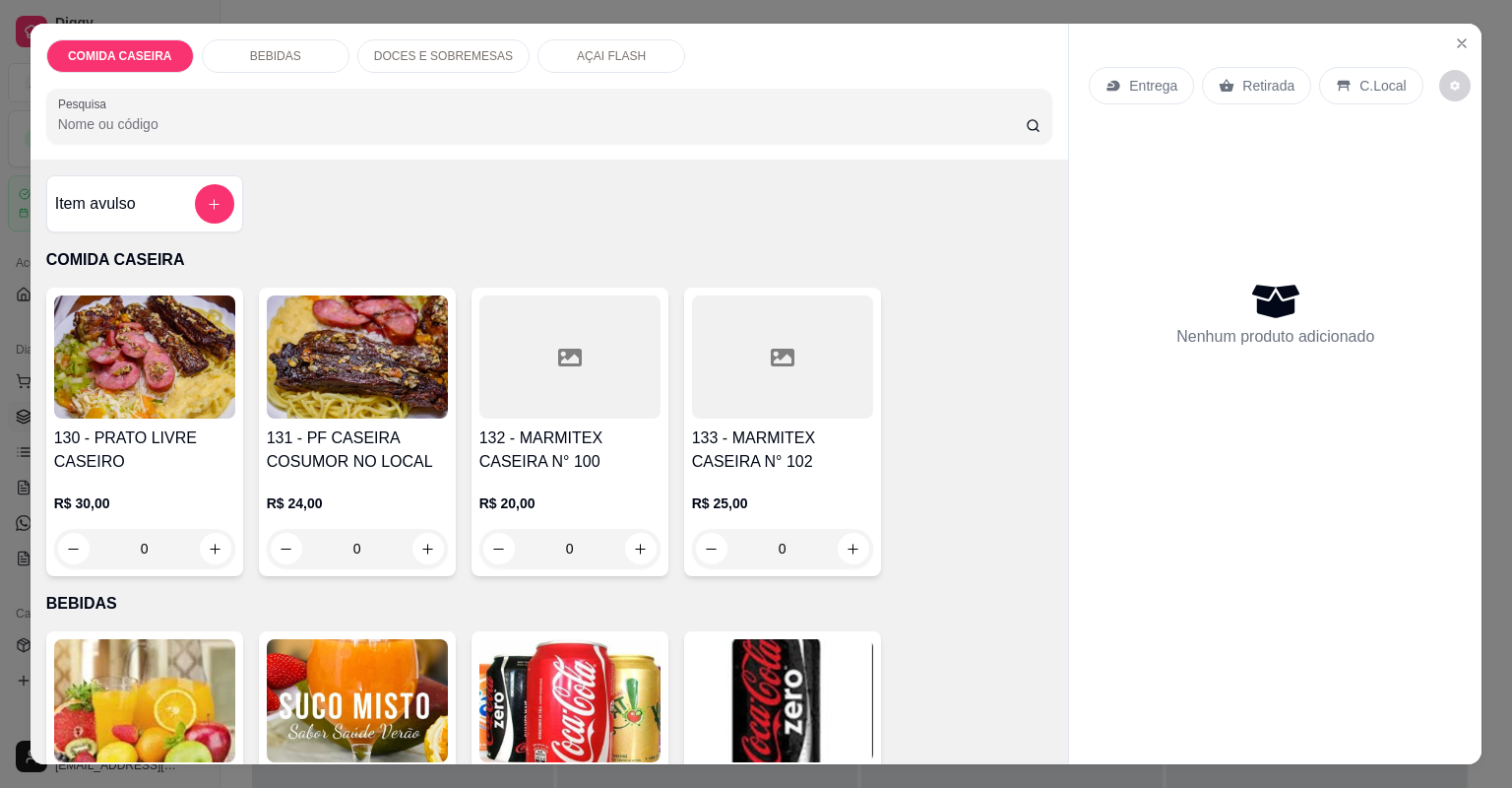
click at [281, 66] on div "BEBIDAS" at bounding box center [276, 56] width 148 height 34
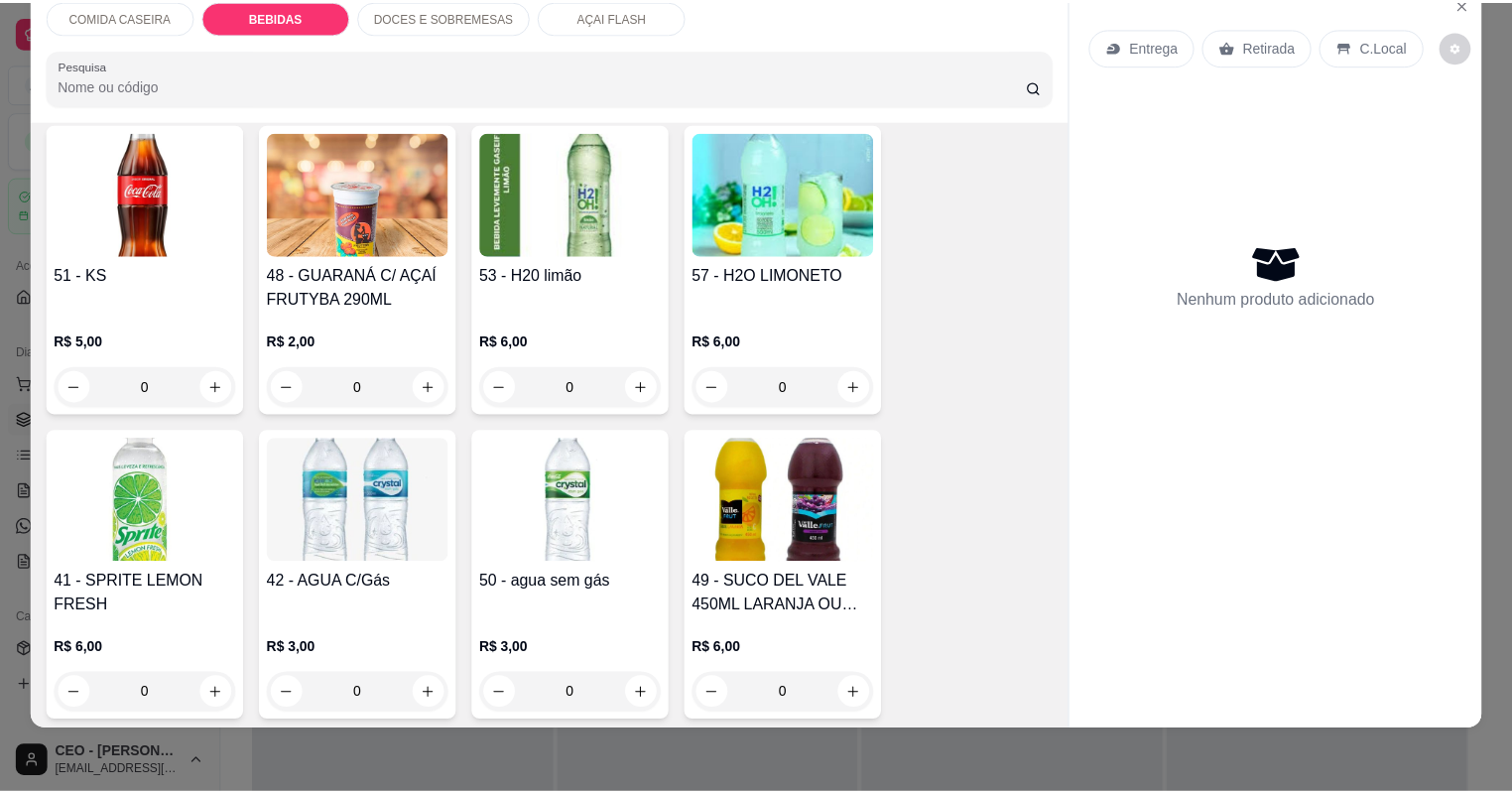
scroll to position [1070, 0]
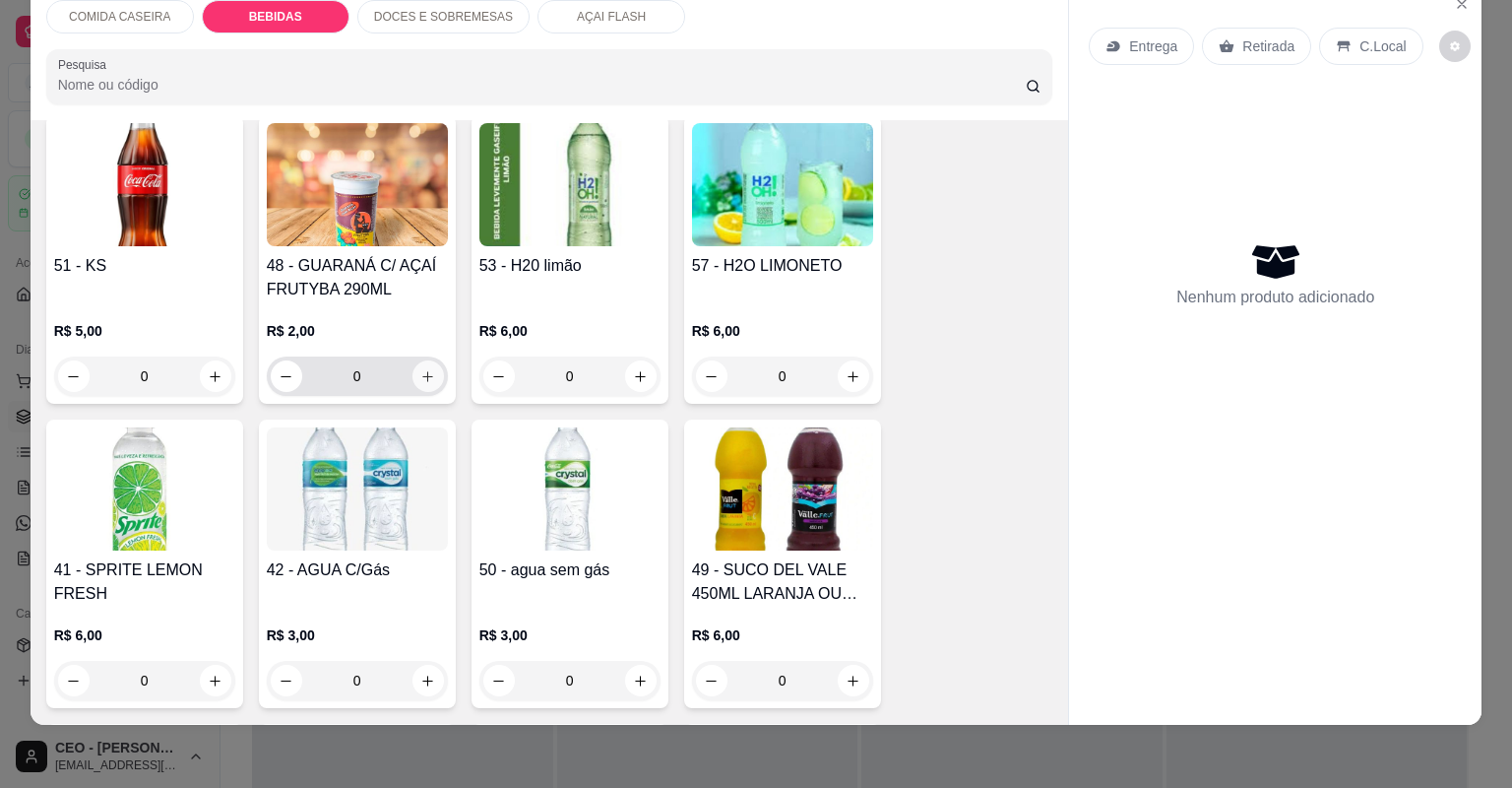
click at [423, 360] on button "increase-product-quantity" at bounding box center [428, 376] width 32 height 32
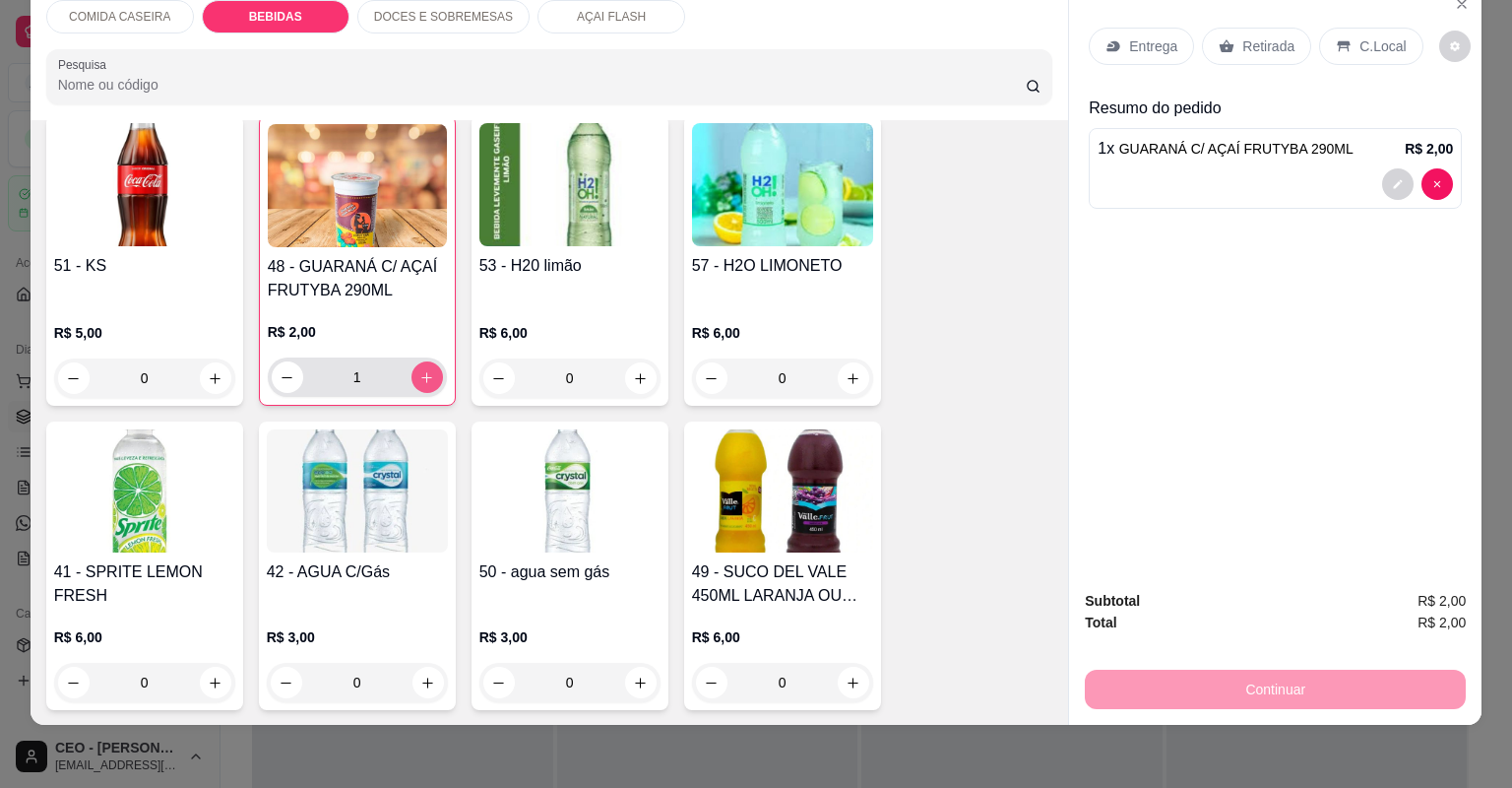
click at [423, 361] on button "increase-product-quantity" at bounding box center [427, 377] width 32 height 32
click at [425, 364] on button "increase-product-quantity" at bounding box center [427, 377] width 32 height 32
type input "3"
click at [1226, 50] on icon at bounding box center [1227, 46] width 16 height 16
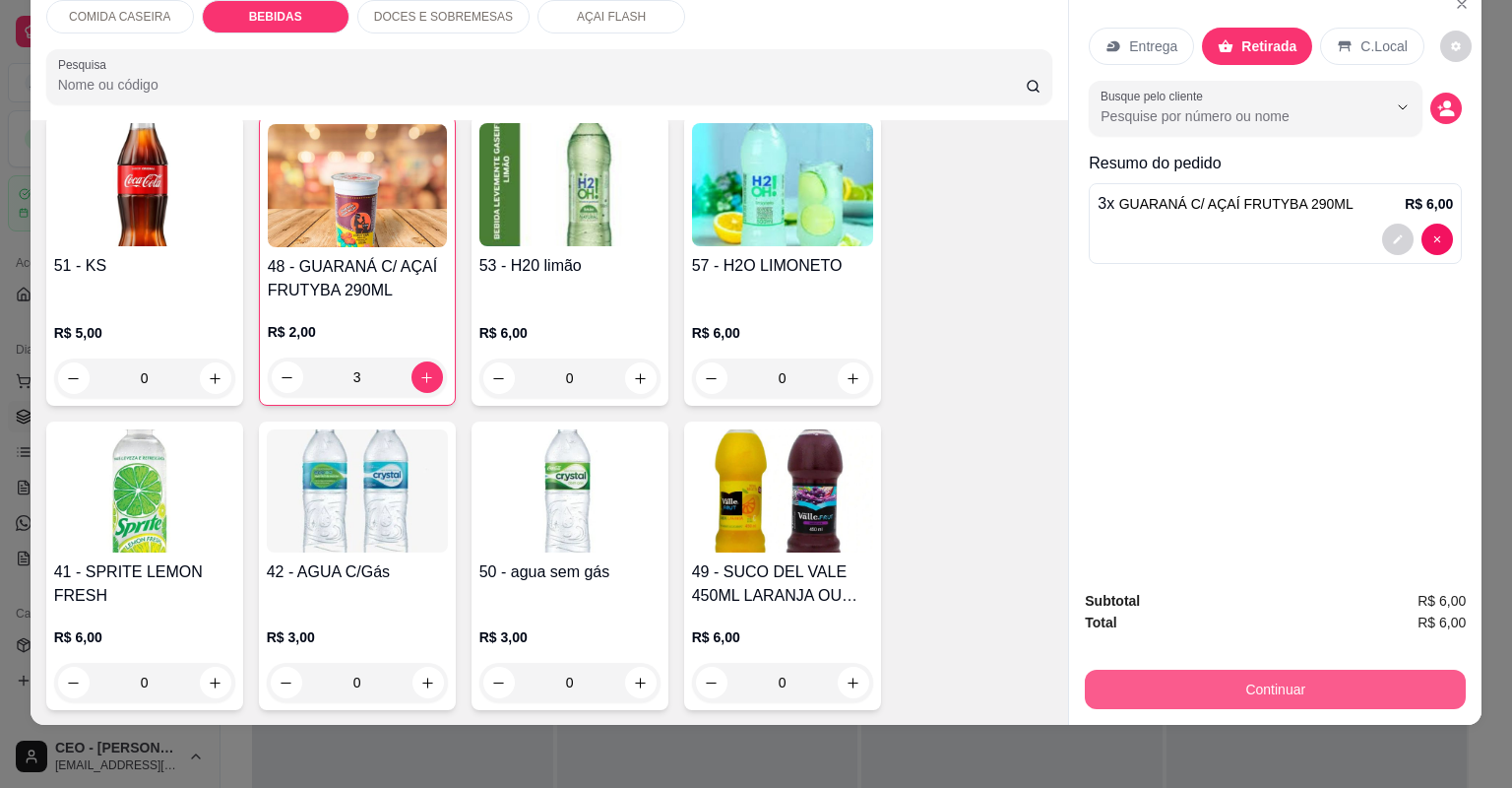
click at [1144, 691] on button "Continuar" at bounding box center [1275, 689] width 381 height 39
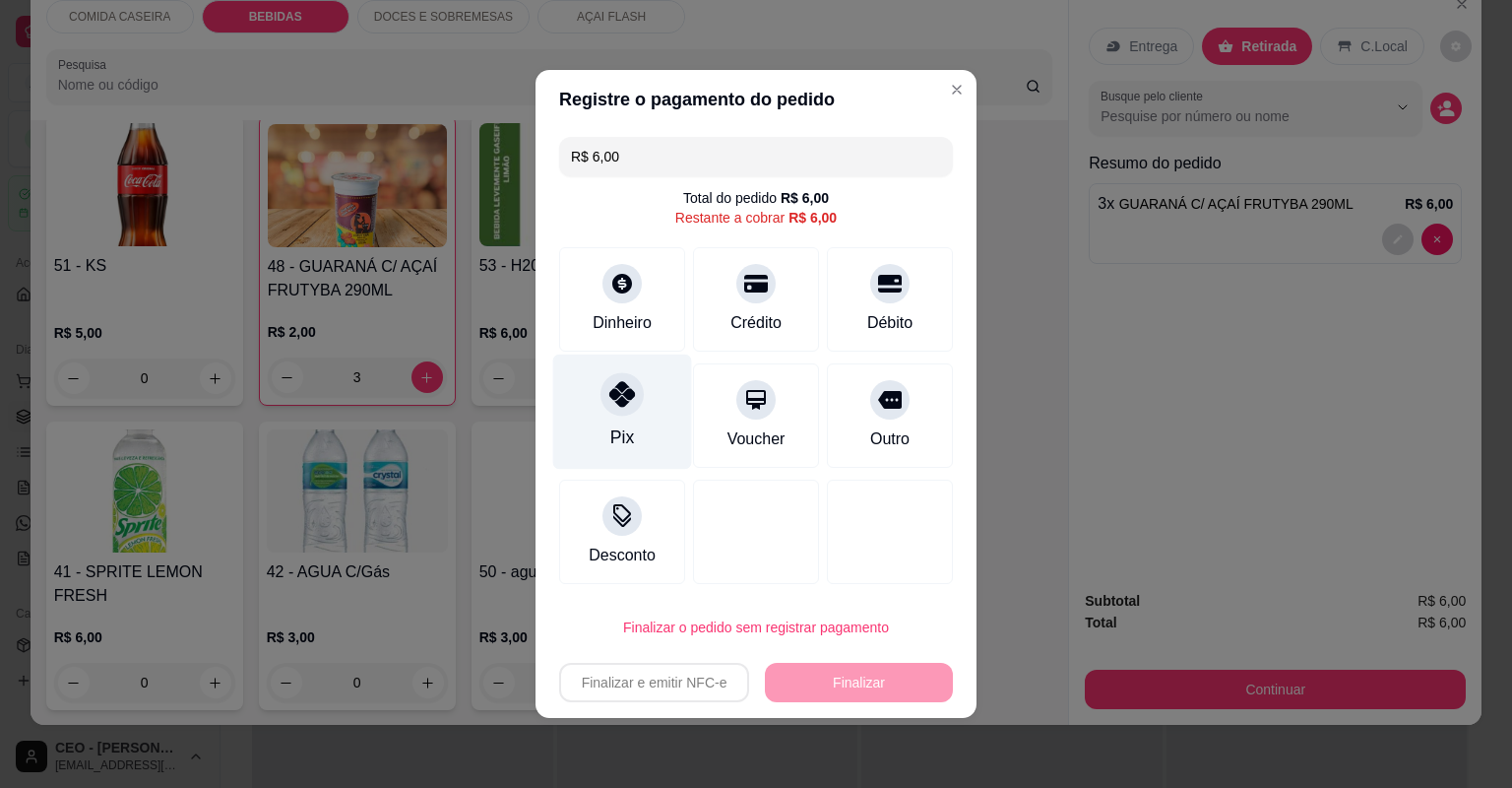
click at [650, 421] on div "Pix" at bounding box center [623, 412] width 139 height 116
type input "R$ 0,00"
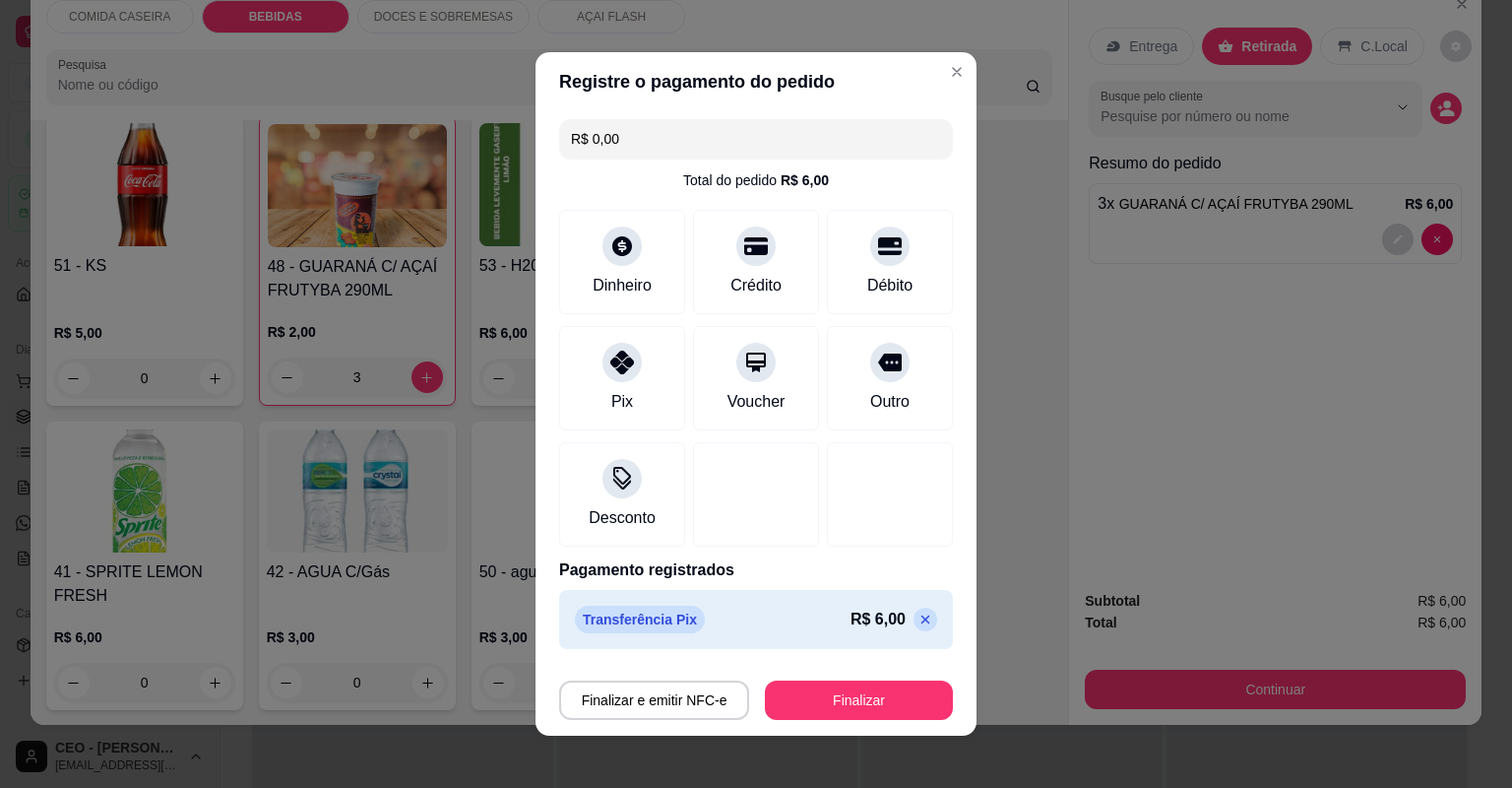
click at [800, 724] on footer "Finalizar e emitir NFC-e Finalizar" at bounding box center [756, 696] width 441 height 79
click at [816, 698] on button "Finalizar" at bounding box center [859, 700] width 189 height 39
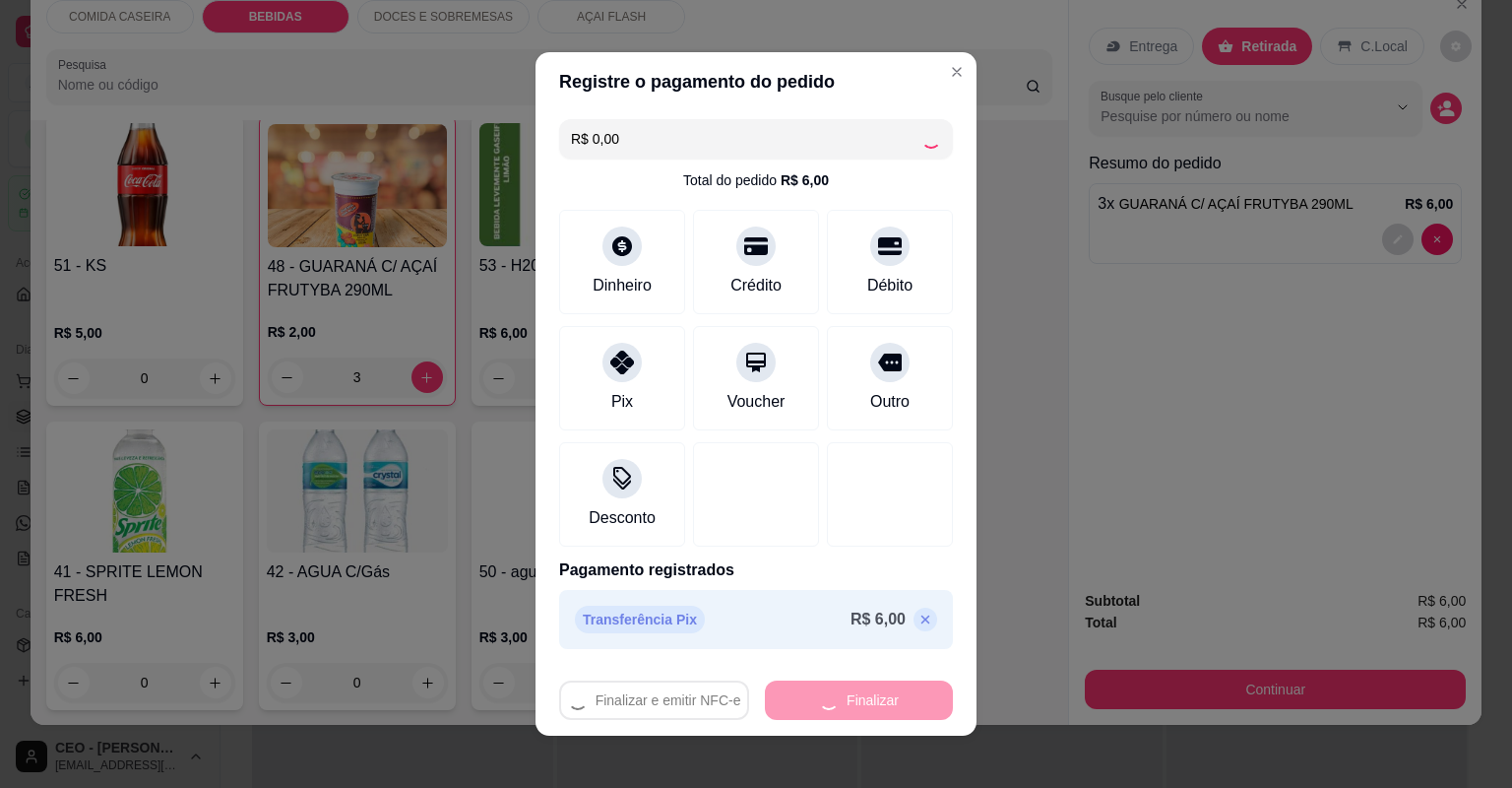
type input "0"
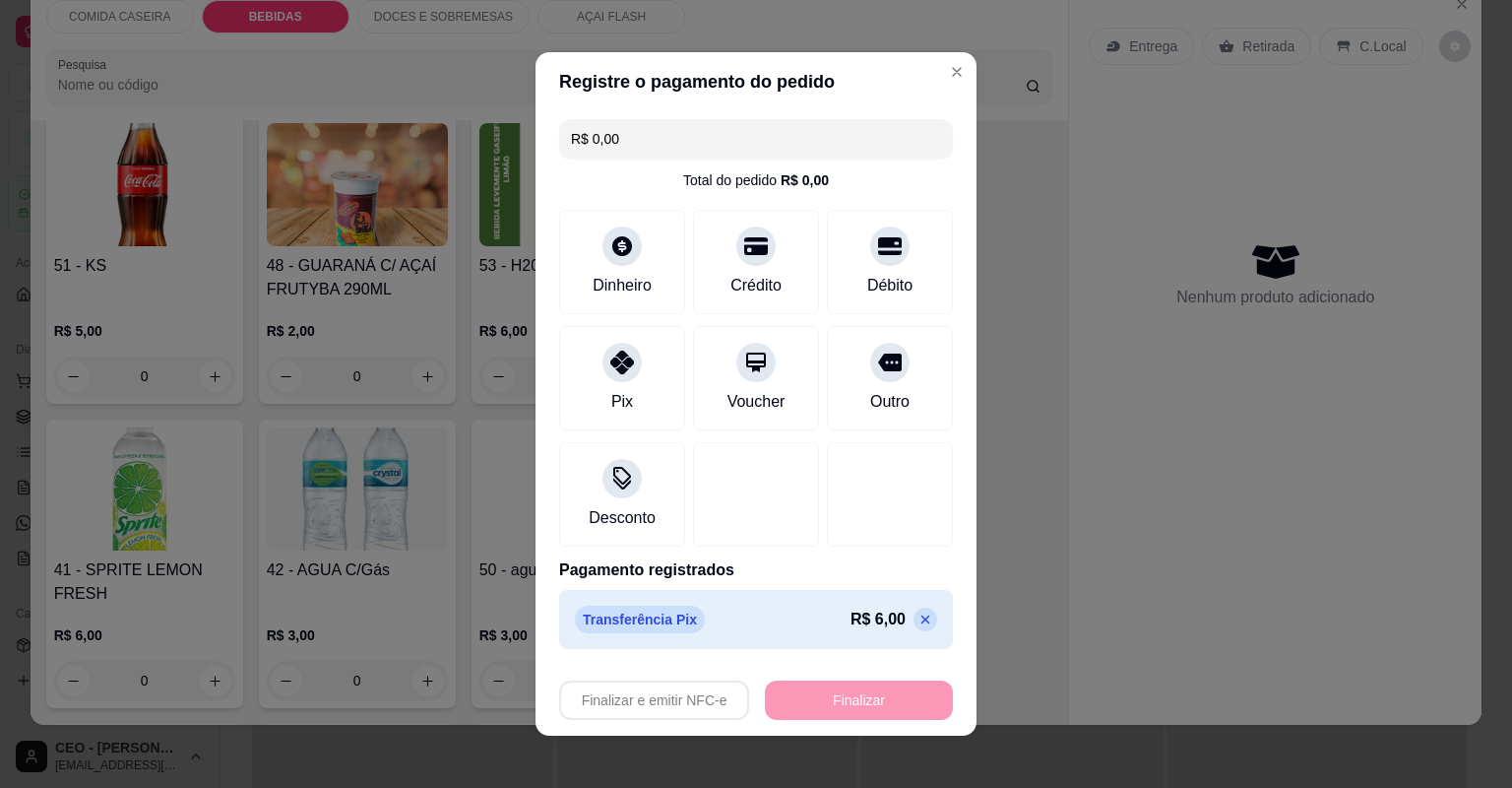
type input "-R$ 6,00"
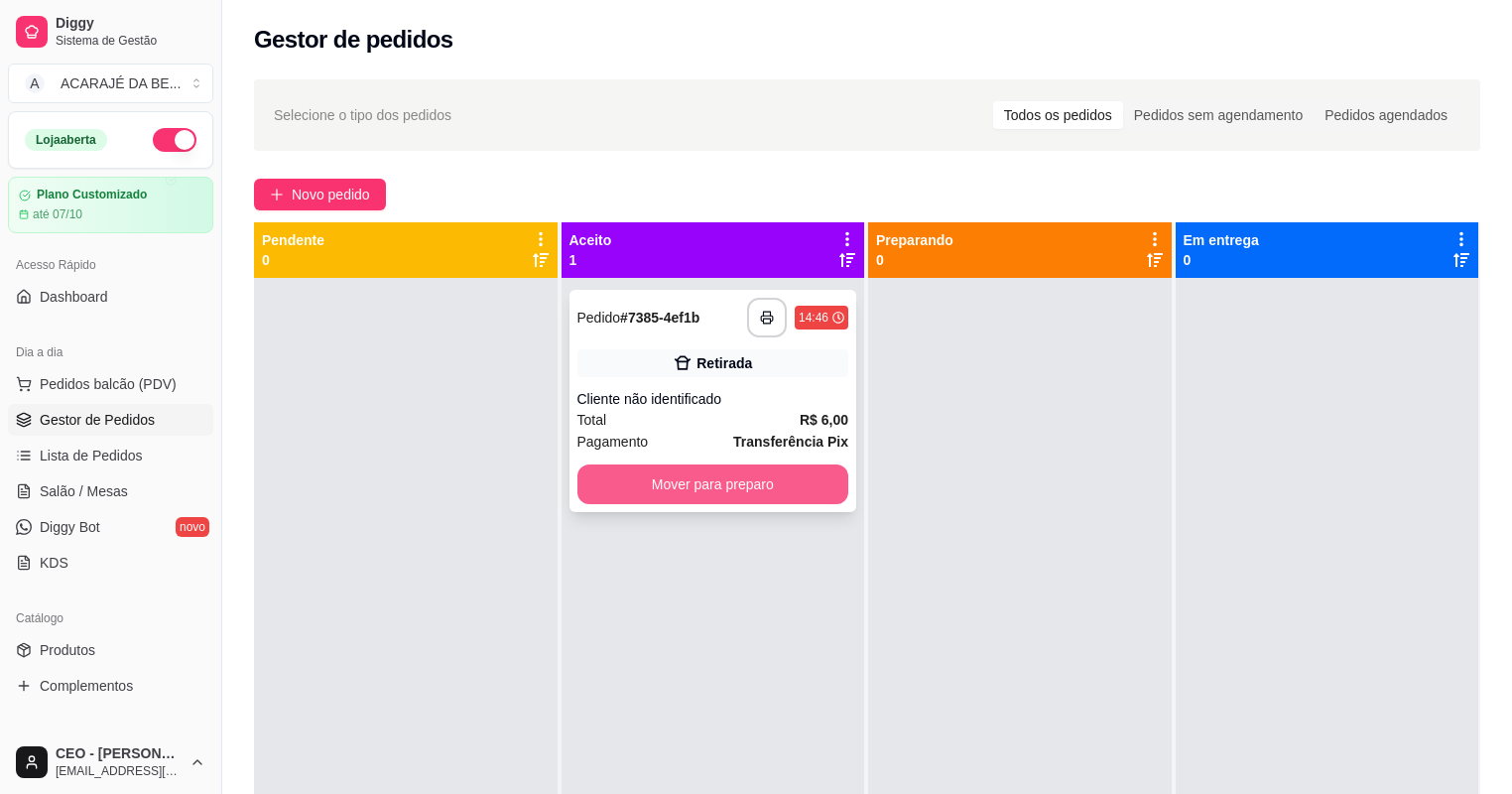
click at [723, 474] on button "Mover para preparo" at bounding box center [713, 485] width 272 height 40
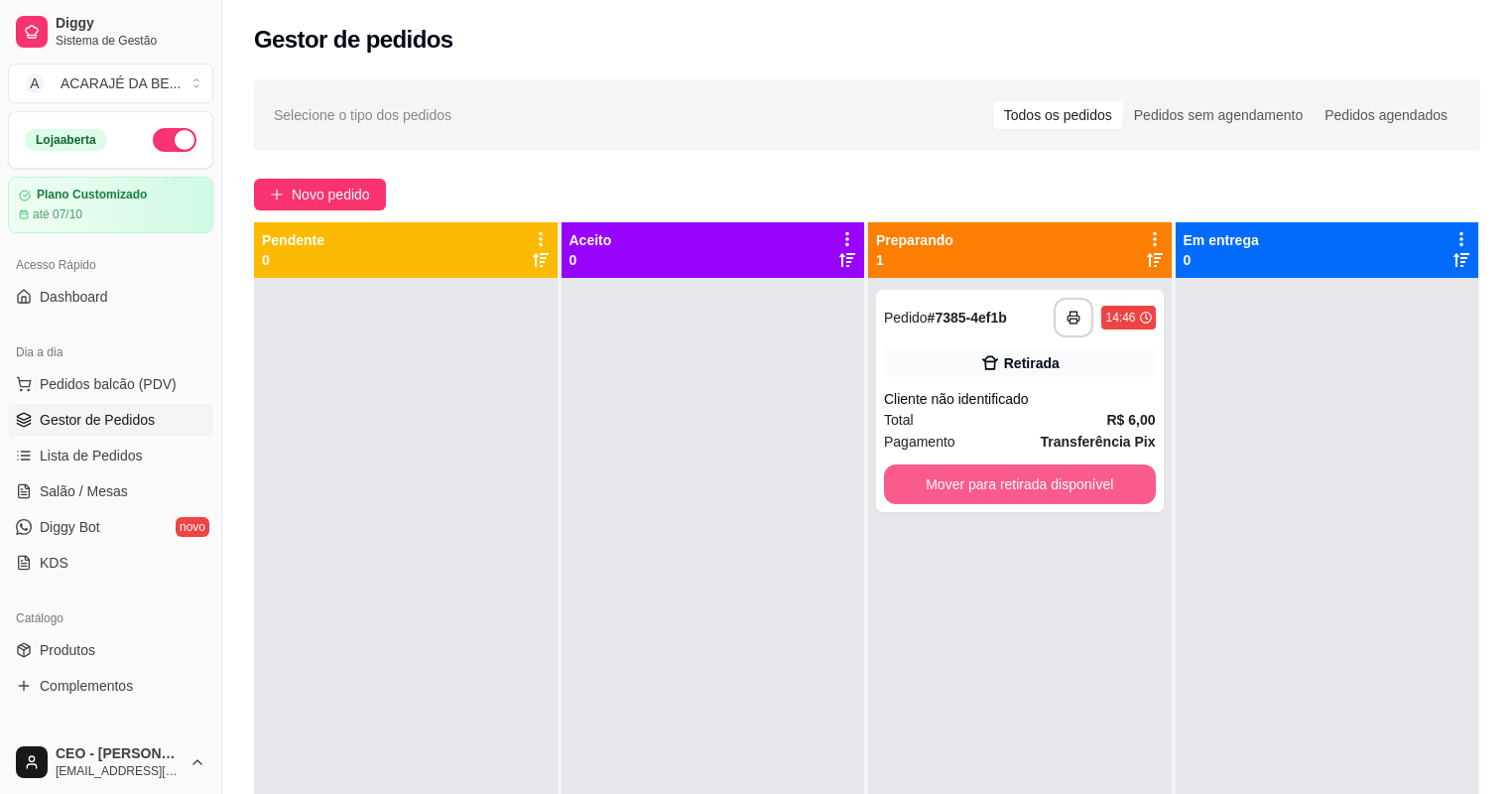
click at [984, 488] on button "Mover para retirada disponível" at bounding box center [1020, 485] width 272 height 40
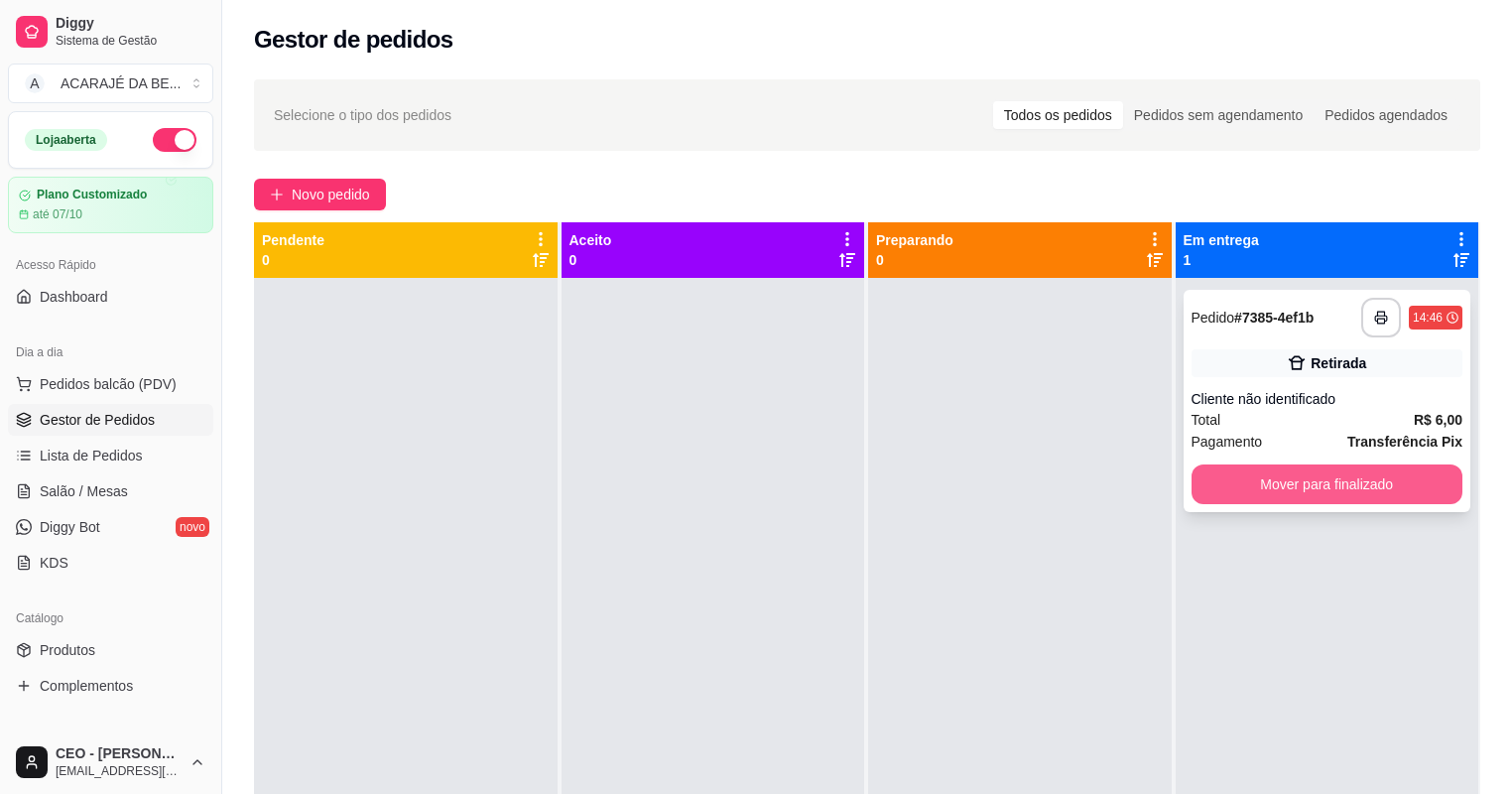
click at [1317, 488] on button "Mover para finalizado" at bounding box center [1327, 485] width 272 height 40
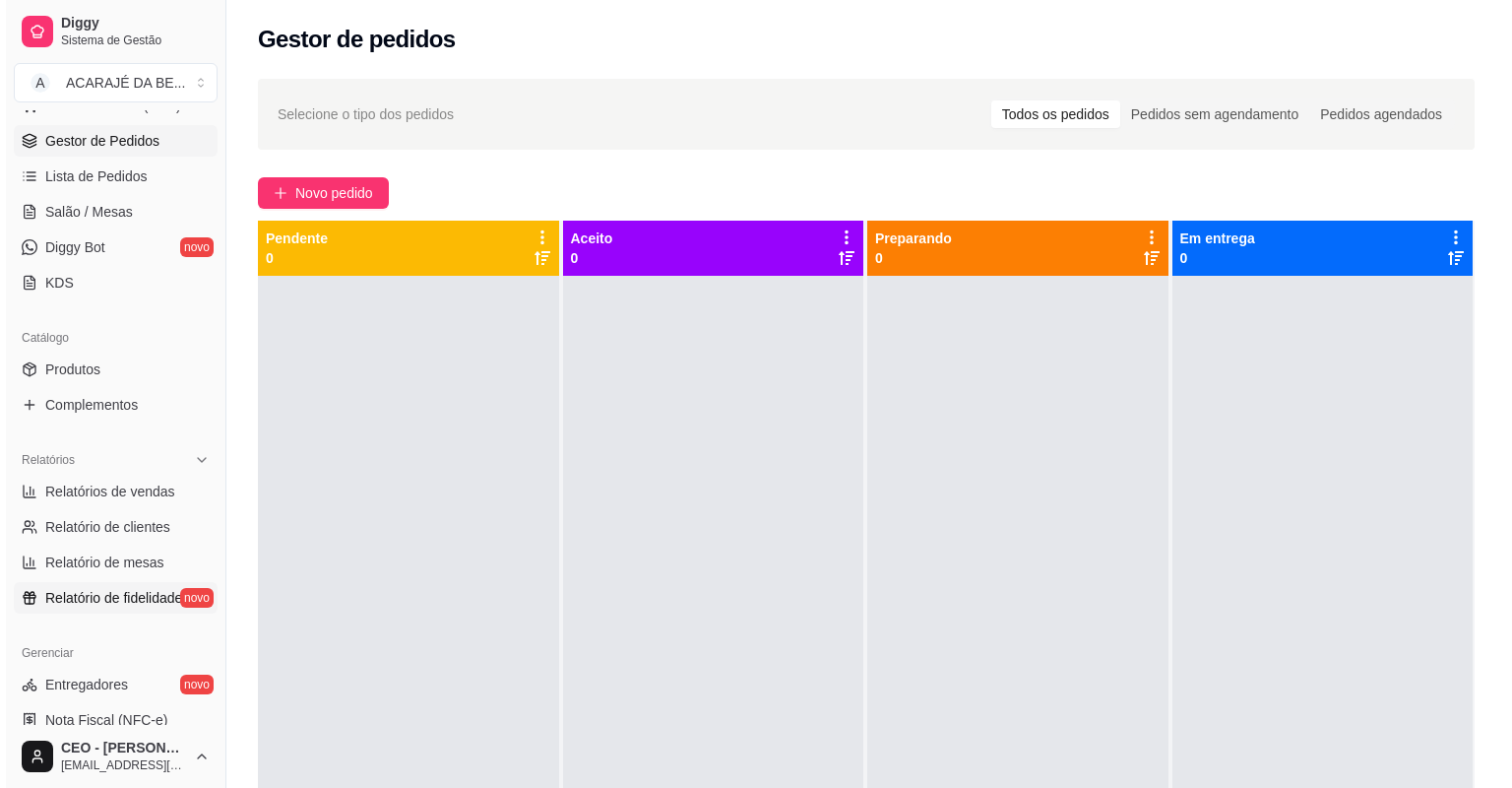
scroll to position [315, 0]
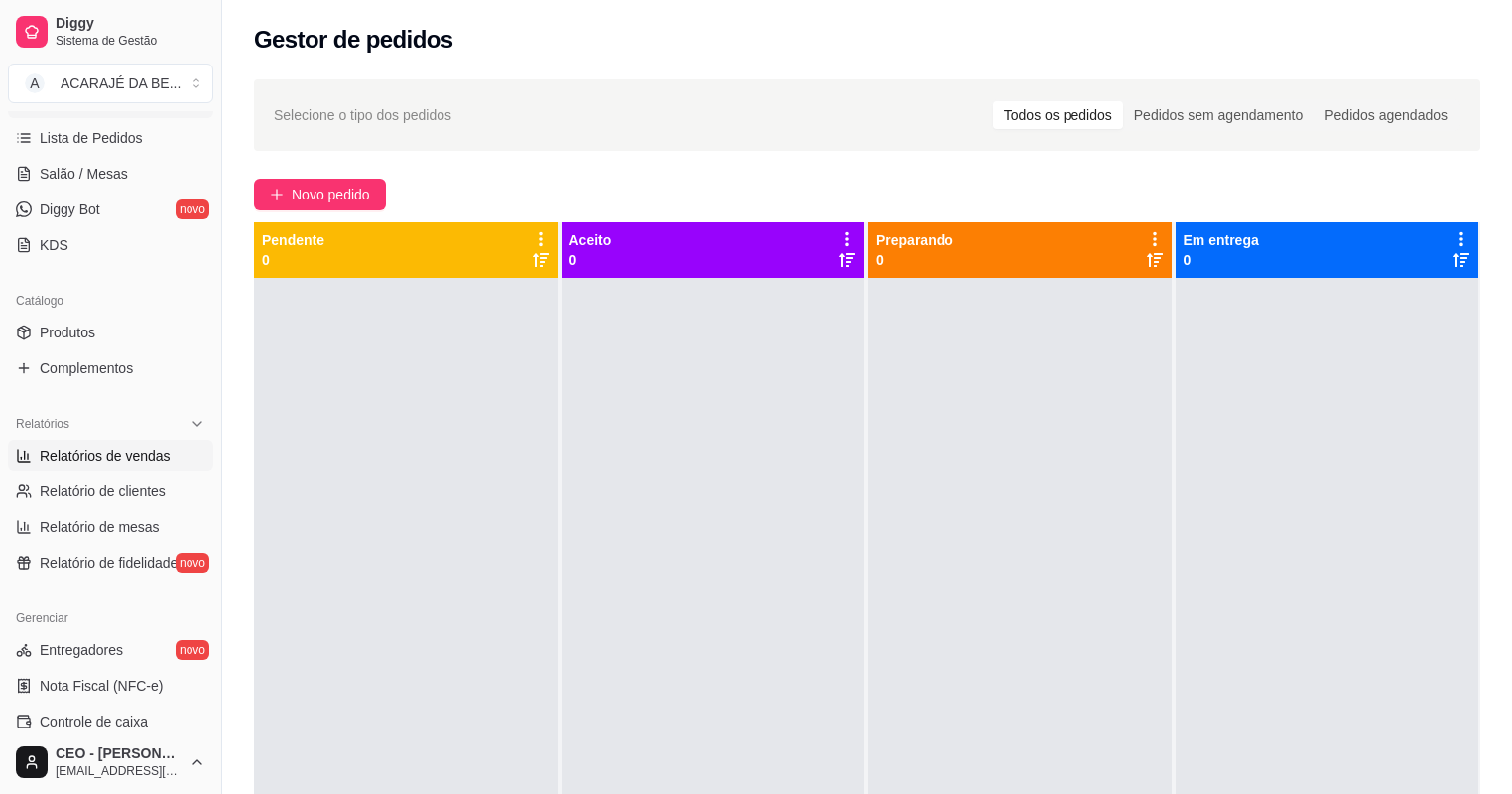
click at [131, 462] on span "Relatórios de vendas" at bounding box center [105, 456] width 131 height 20
select select "ALL"
select select "0"
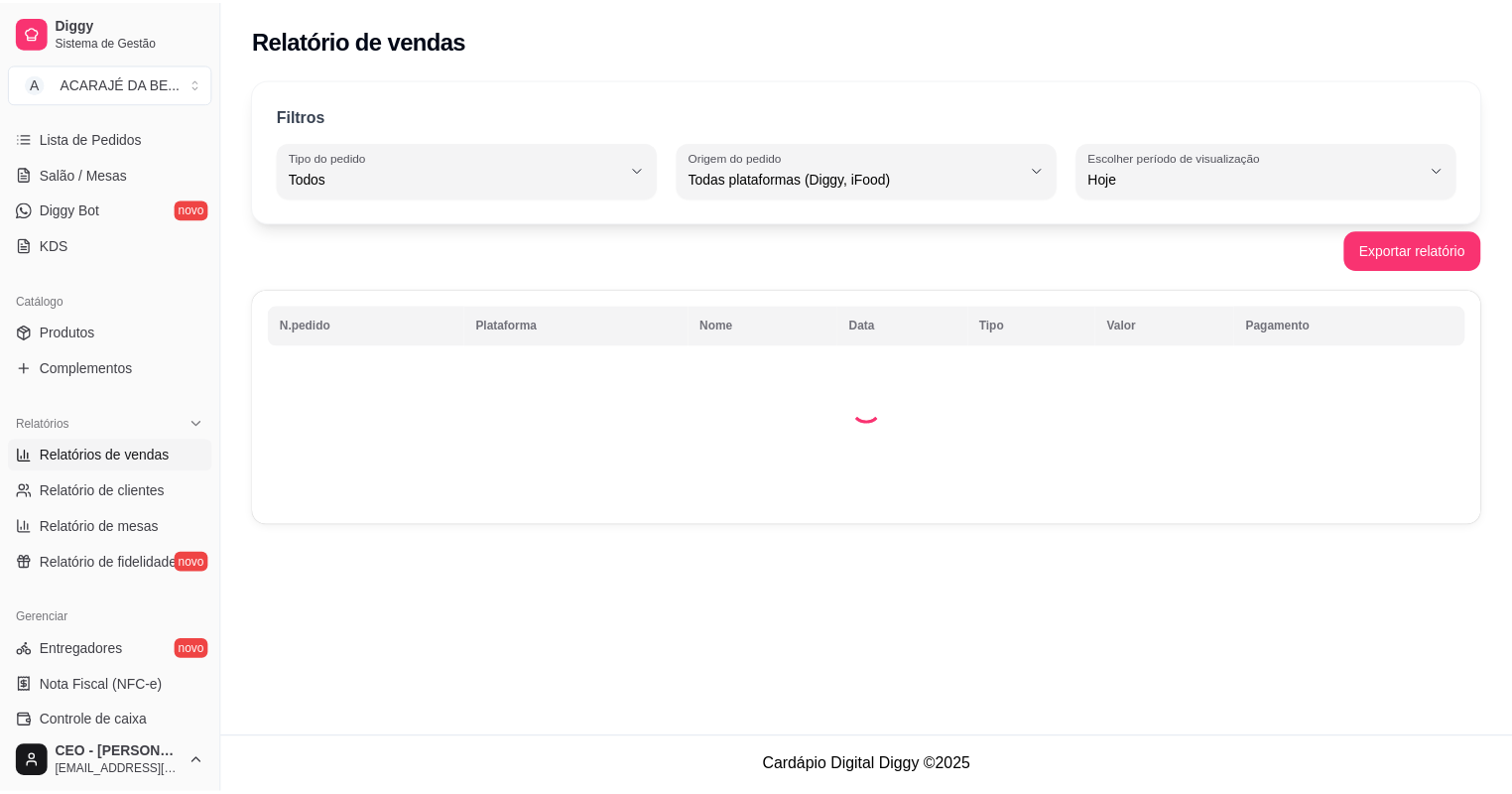
scroll to position [633, 0]
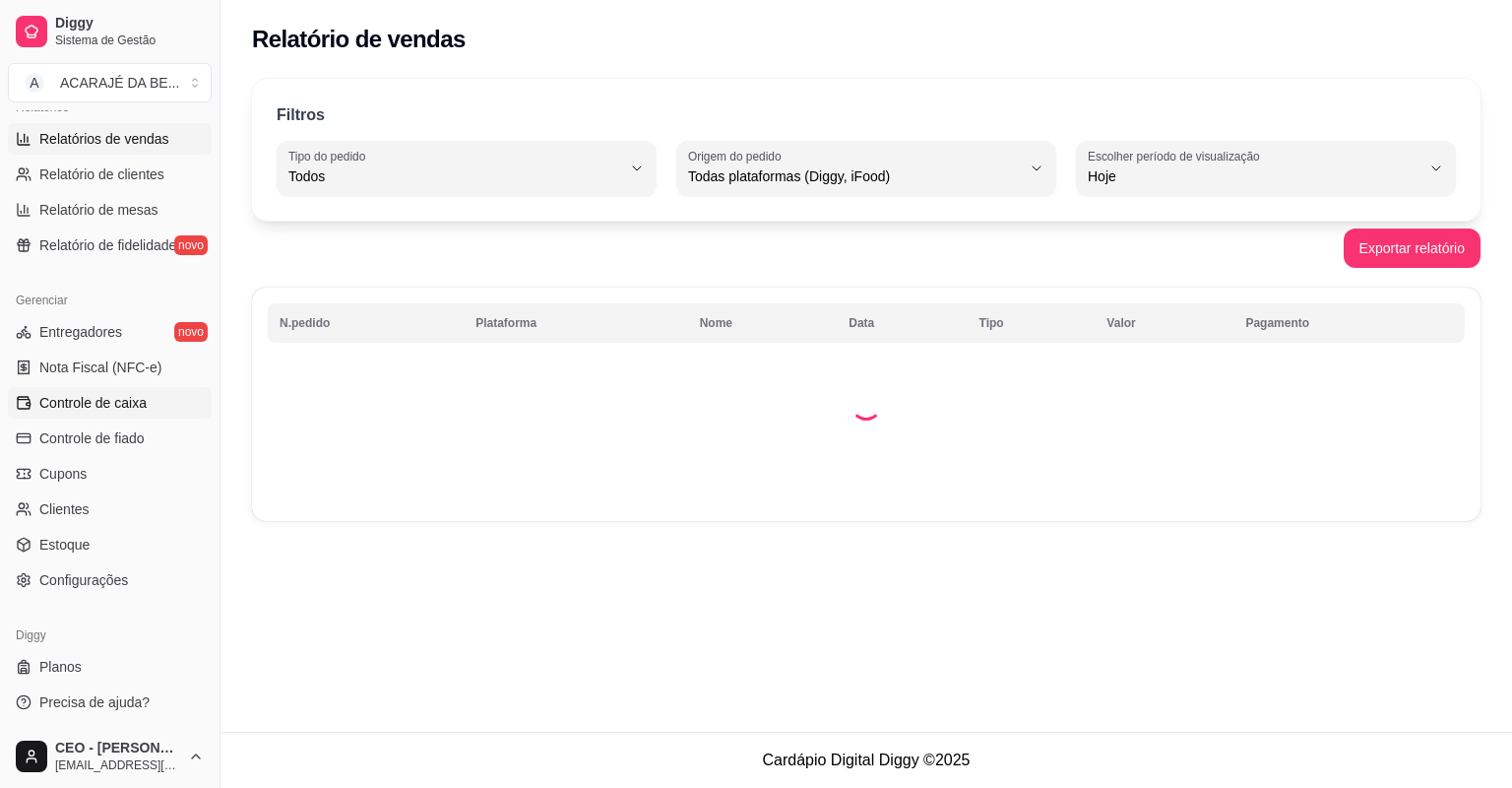
click at [146, 402] on link "Controle de caixa" at bounding box center [110, 403] width 204 height 32
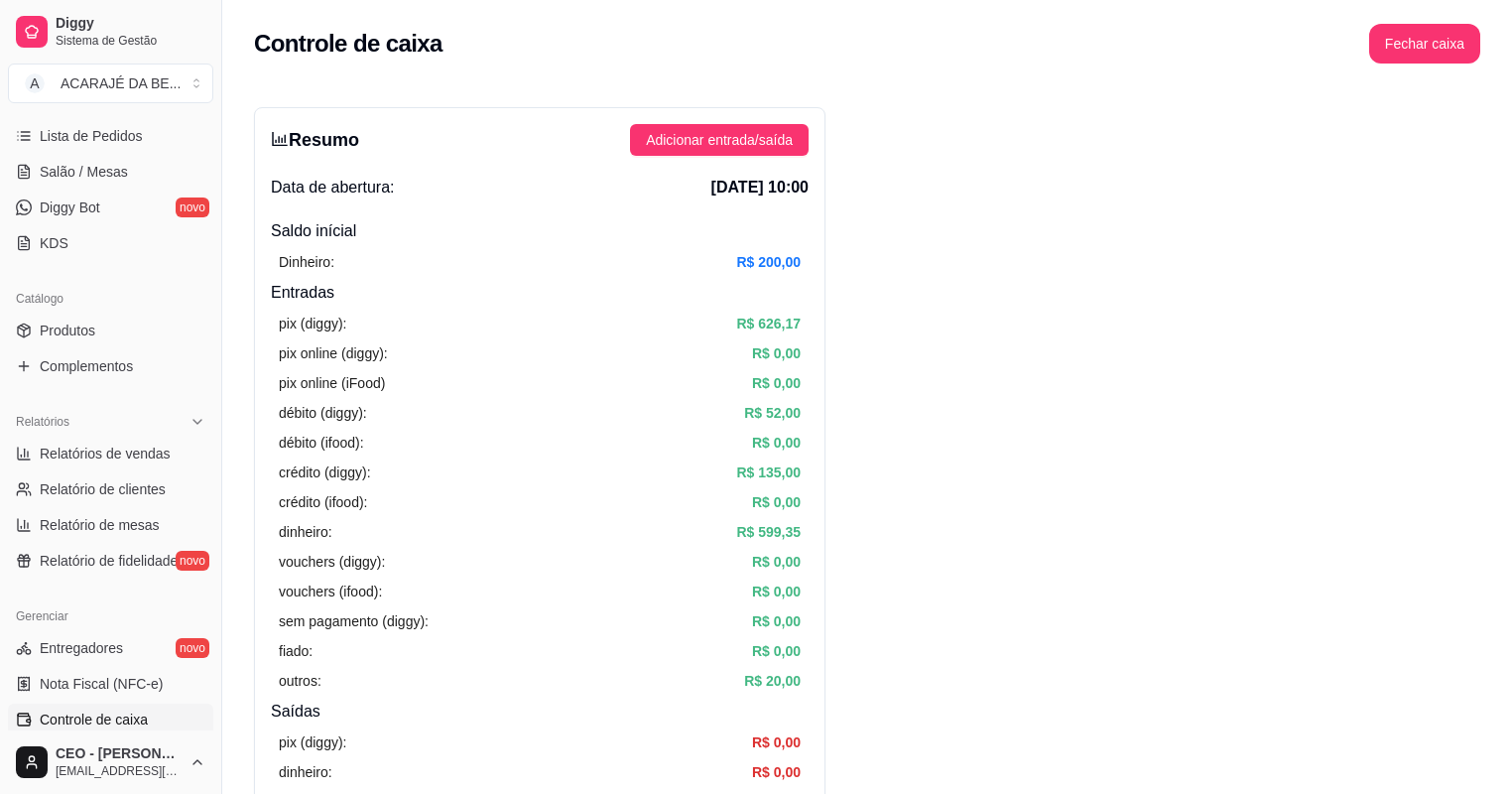
scroll to position [315, 0]
click at [125, 448] on span "Relatórios de vendas" at bounding box center [105, 458] width 131 height 20
select select "ALL"
select select "0"
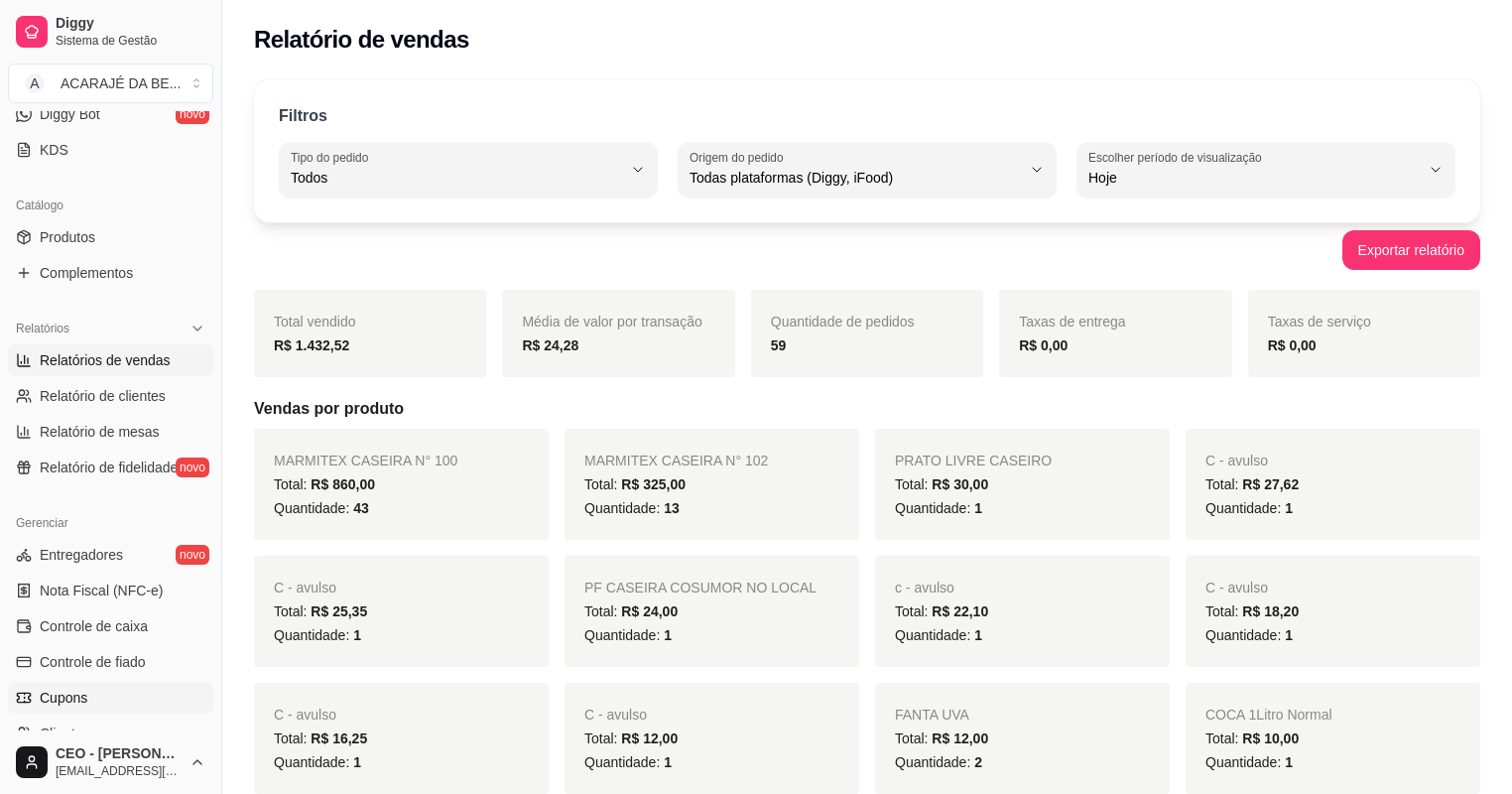
scroll to position [633, 0]
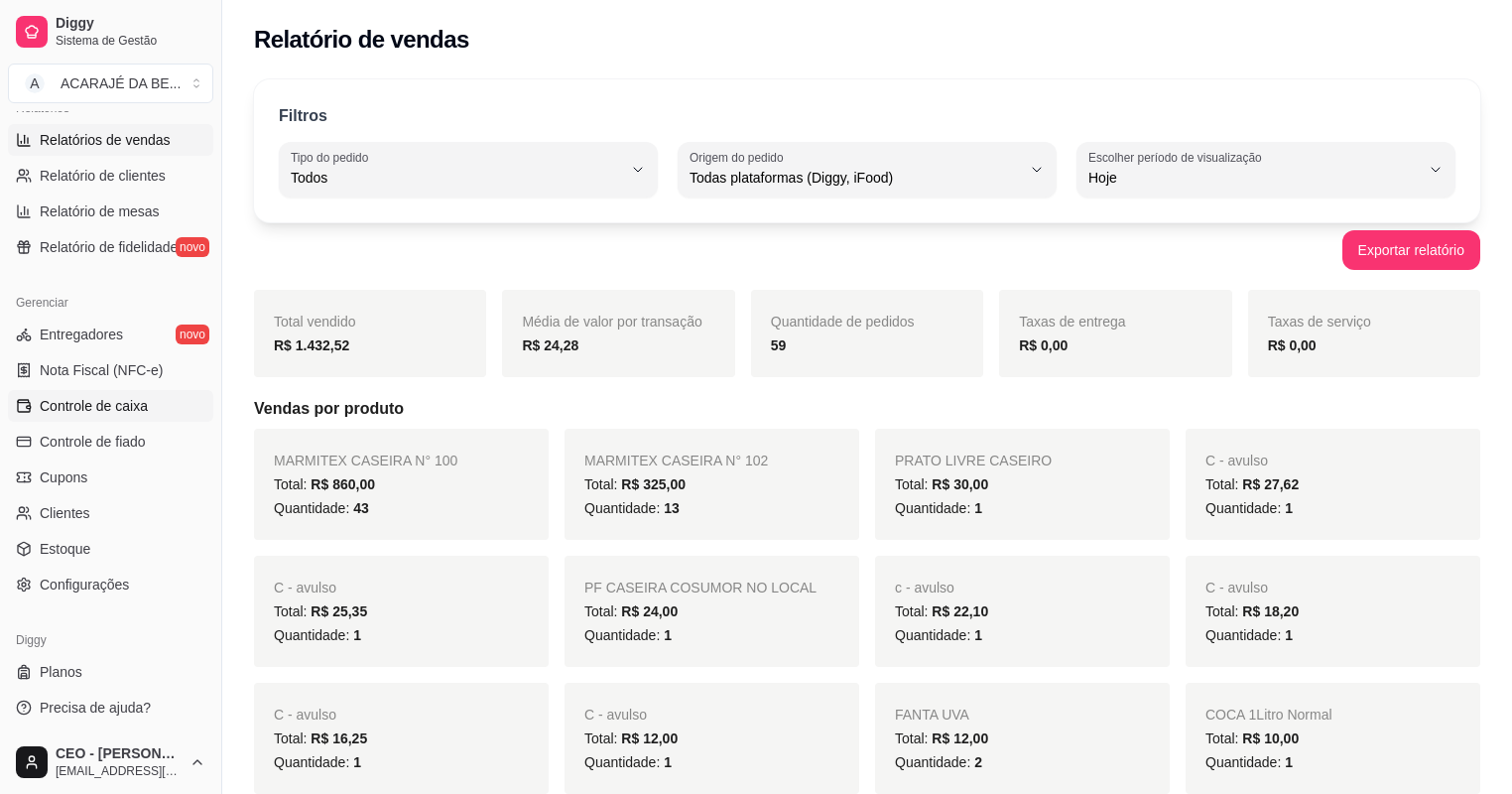
click at [122, 397] on span "Controle de caixa" at bounding box center [94, 406] width 108 height 20
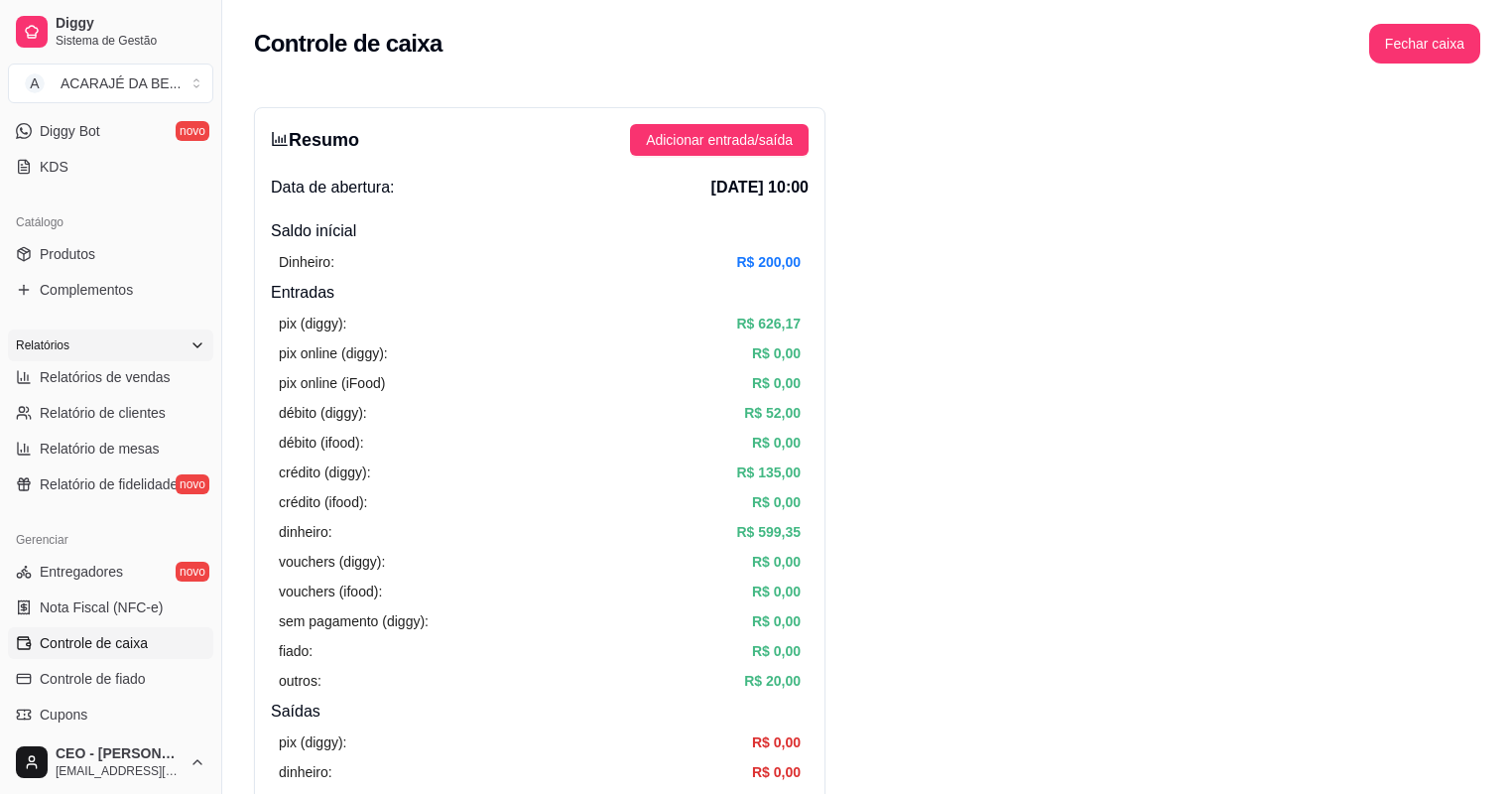
scroll to position [395, 0]
click at [84, 376] on span "Relatórios de vendas" at bounding box center [105, 378] width 131 height 20
select select "ALL"
select select "0"
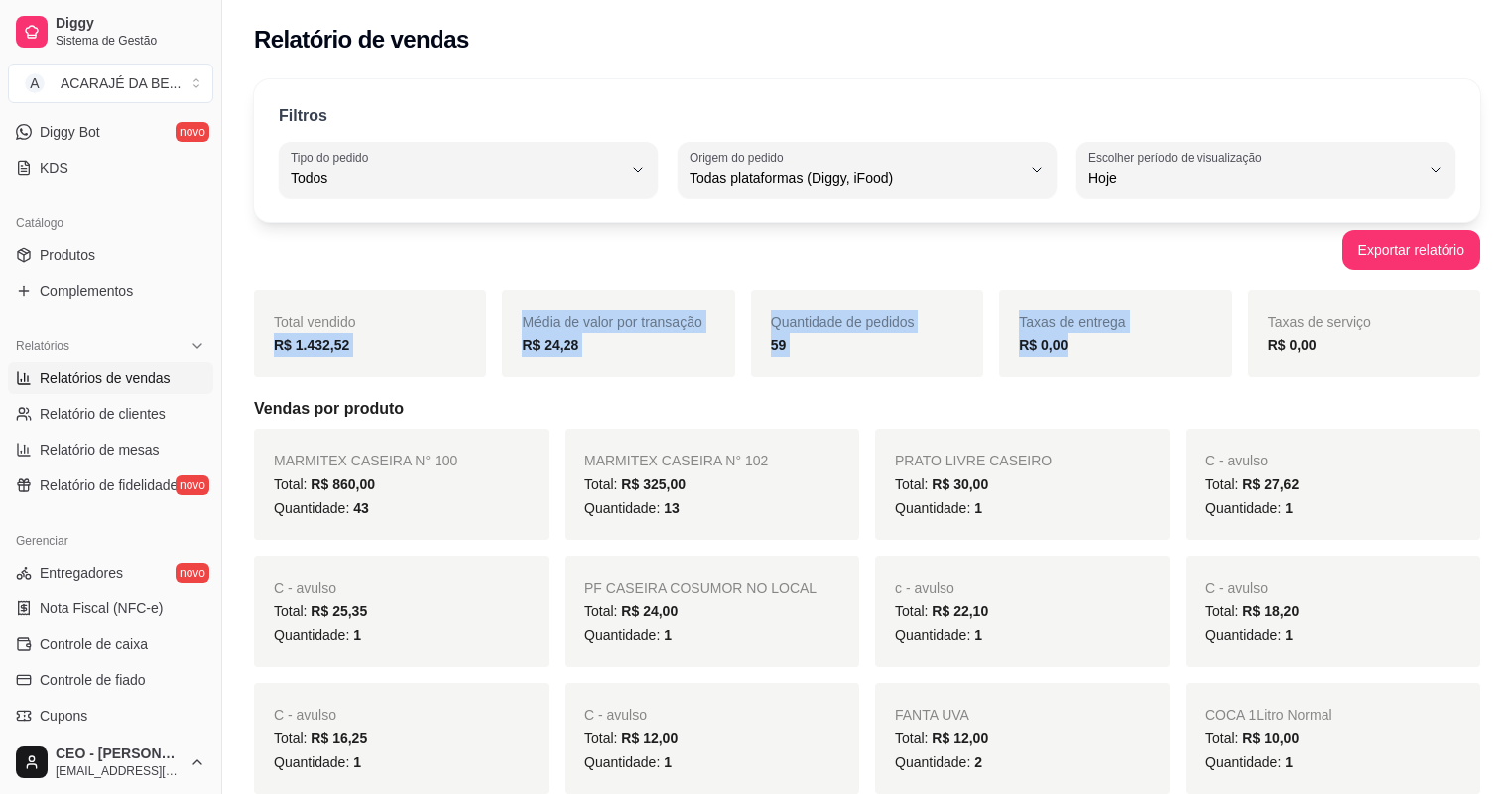
drag, startPoint x: 254, startPoint y: 350, endPoint x: 1139, endPoint y: 336, distance: 885.1
click at [1139, 336] on div "Total vendido R$ 1.432,52 Média de valor por transação R$ 24,28 Quantidade de p…" at bounding box center [866, 333] width 1227 height 88
copy div "R$ 1.432,52 Média de valor por transação R$ 24,28 Quantidade de pedidos 59 Taxa…"
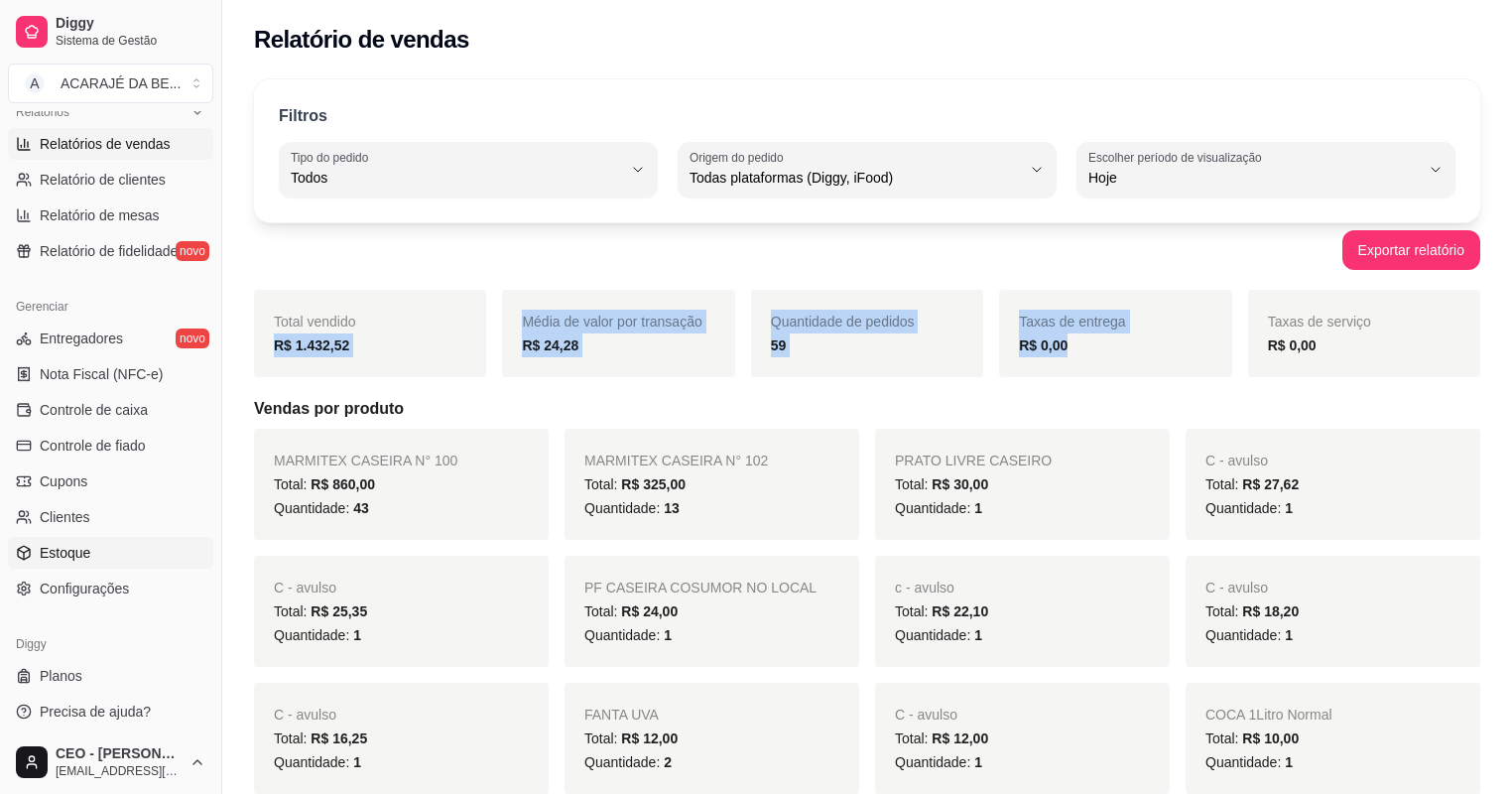
scroll to position [633, 0]
click at [126, 413] on span "Controle de caixa" at bounding box center [94, 406] width 108 height 20
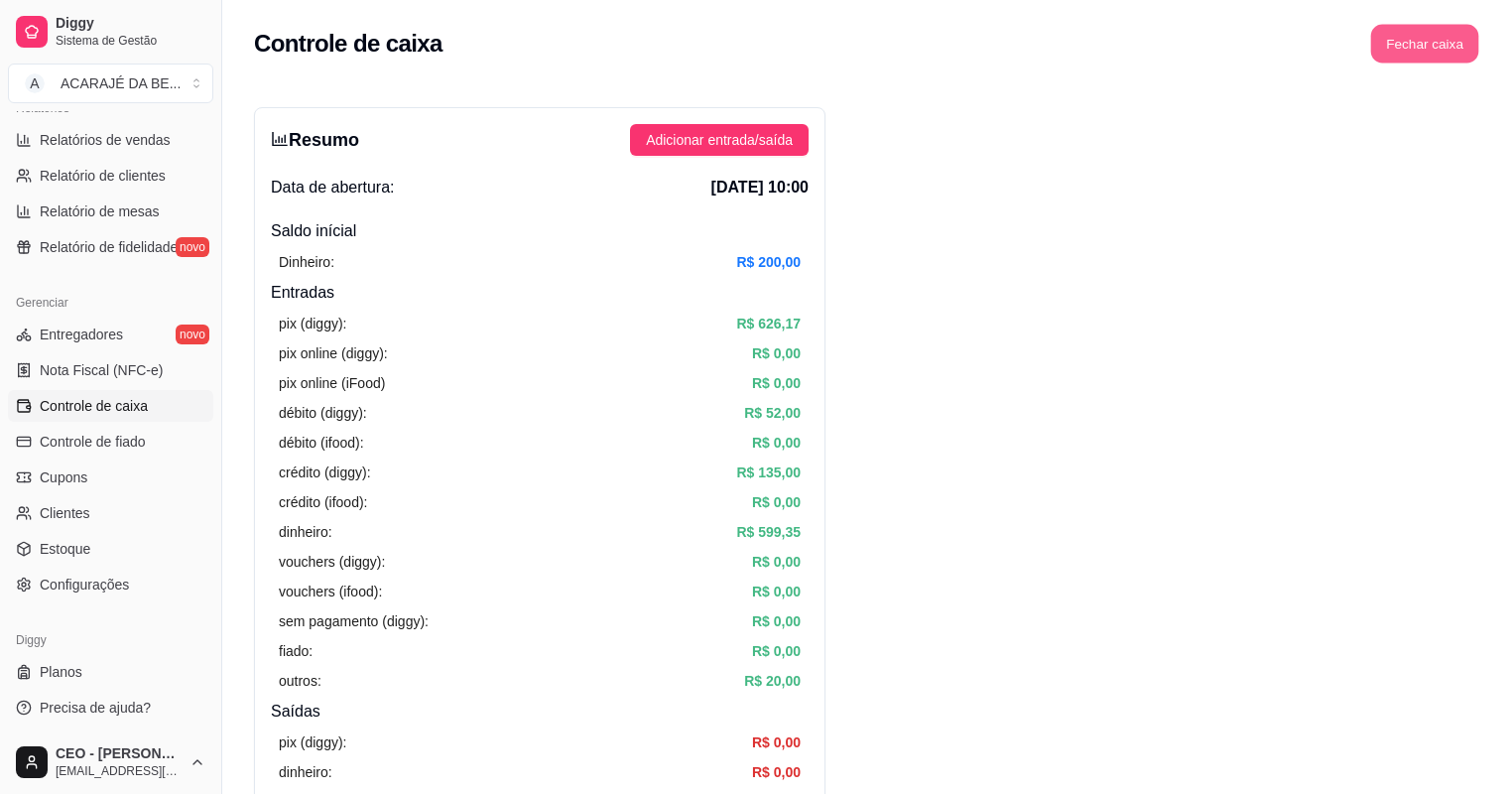
click at [1440, 49] on button "Fechar caixa" at bounding box center [1425, 44] width 108 height 39
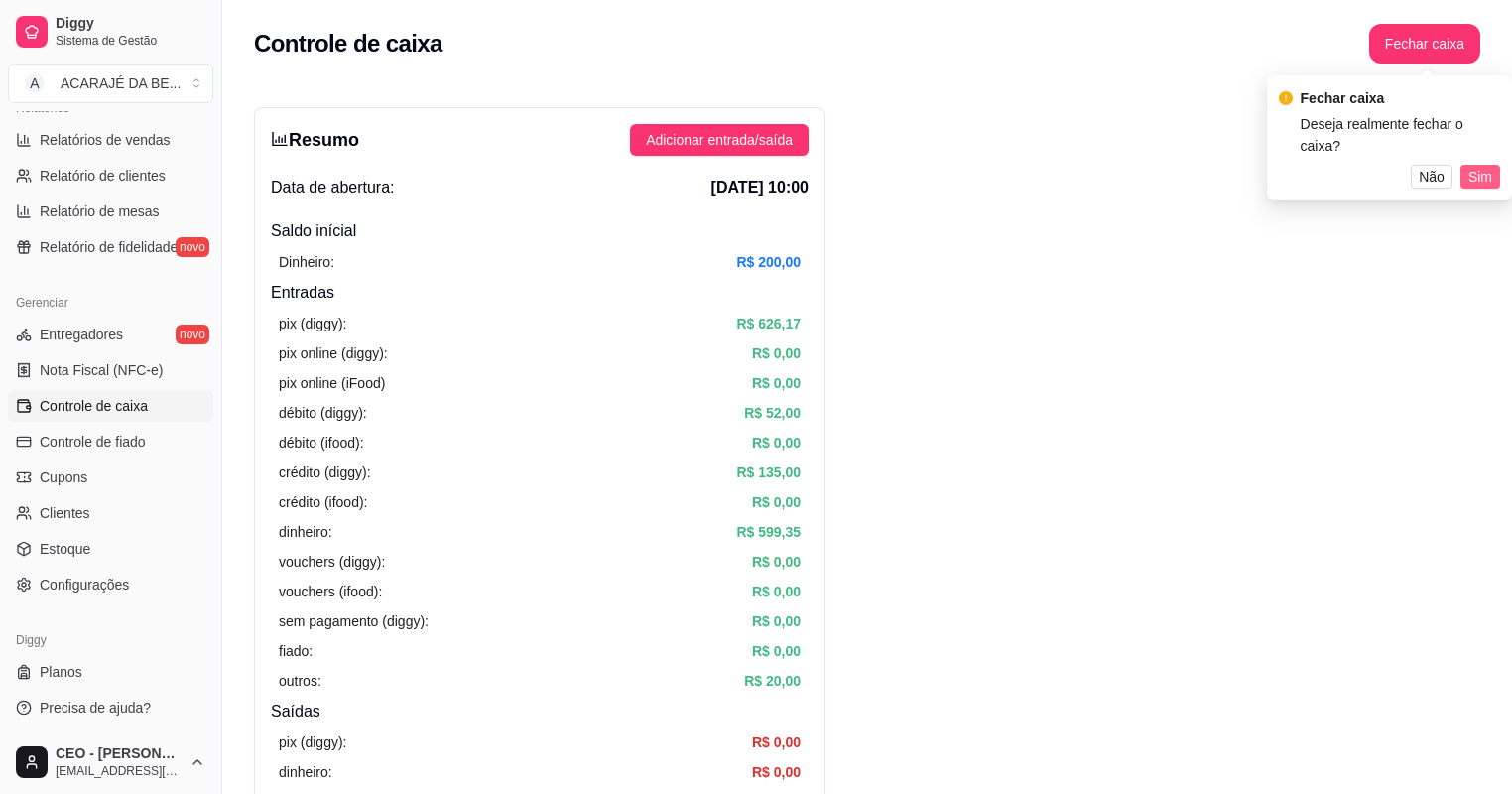
click at [1484, 166] on span "Sim" at bounding box center [1480, 177] width 24 height 22
